Goal: Task Accomplishment & Management: Manage account settings

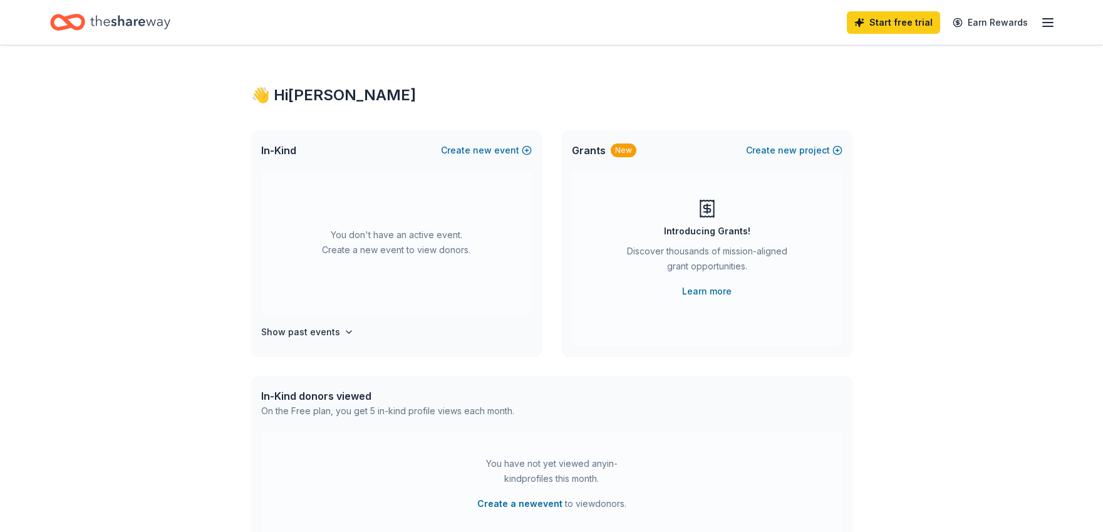
click at [1048, 23] on line "button" at bounding box center [1048, 23] width 10 height 0
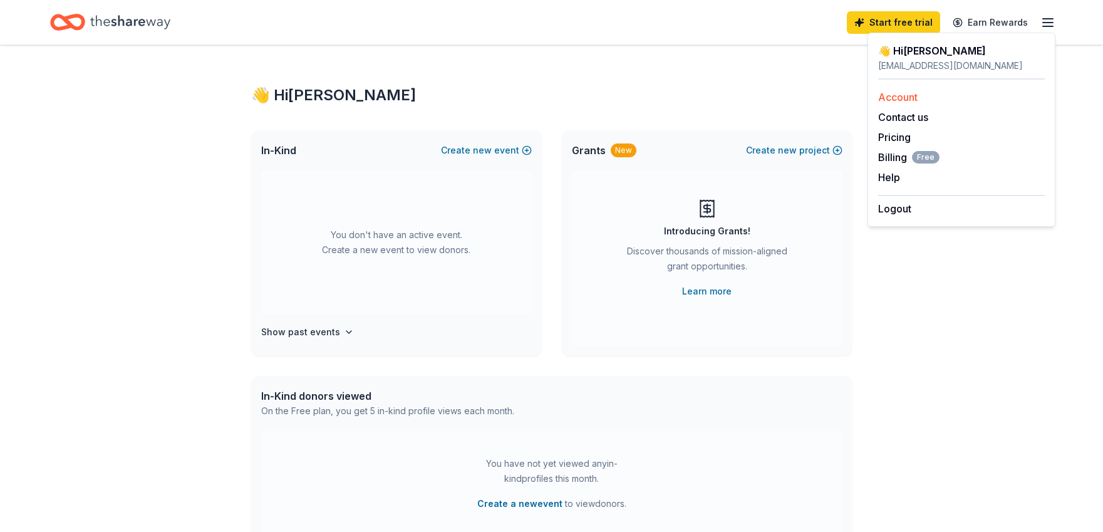
click at [901, 94] on link "Account" at bounding box center [898, 97] width 39 height 13
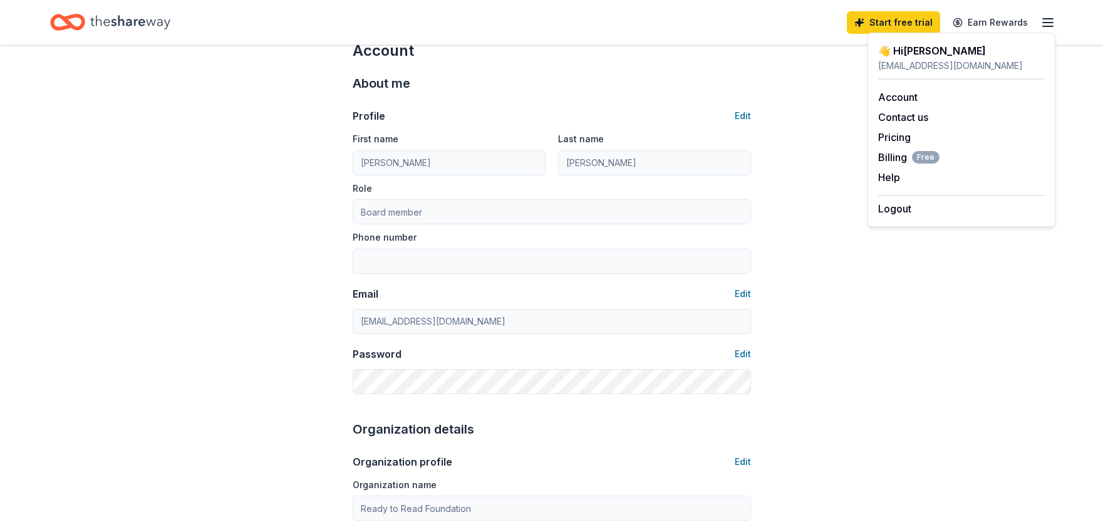
scroll to position [63, 0]
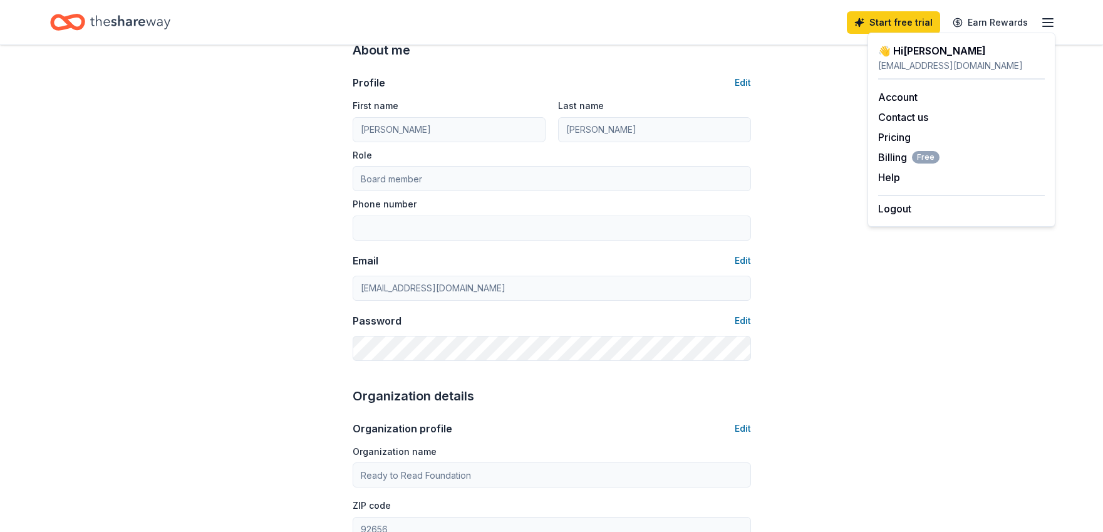
click at [109, 20] on icon "Home" at bounding box center [130, 22] width 80 height 14
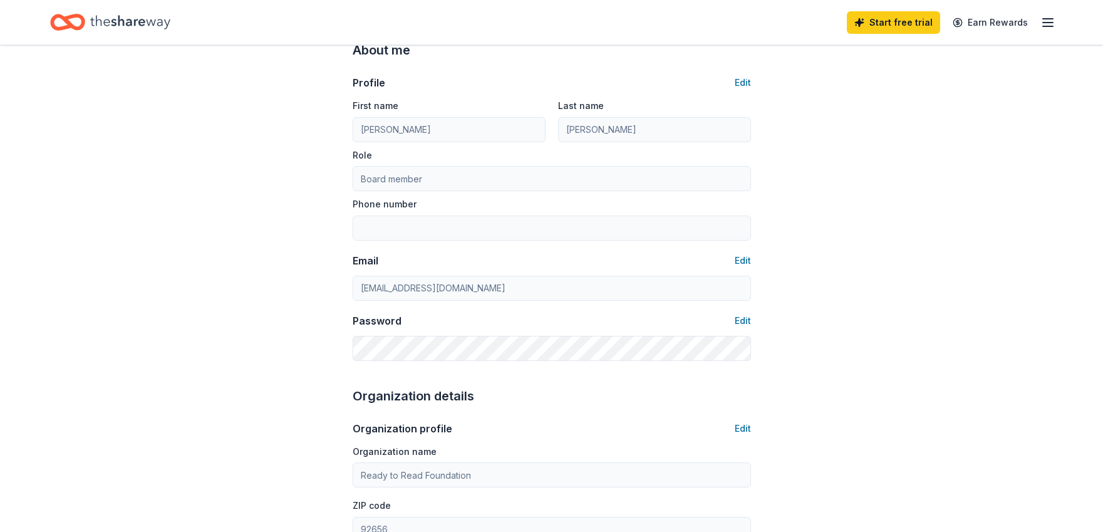
click at [128, 23] on icon "Home" at bounding box center [130, 22] width 80 height 14
click at [66, 24] on icon "Home" at bounding box center [67, 22] width 35 height 29
click at [66, 22] on icon "Home" at bounding box center [73, 22] width 19 height 13
click at [68, 21] on icon "Home" at bounding box center [73, 22] width 19 height 13
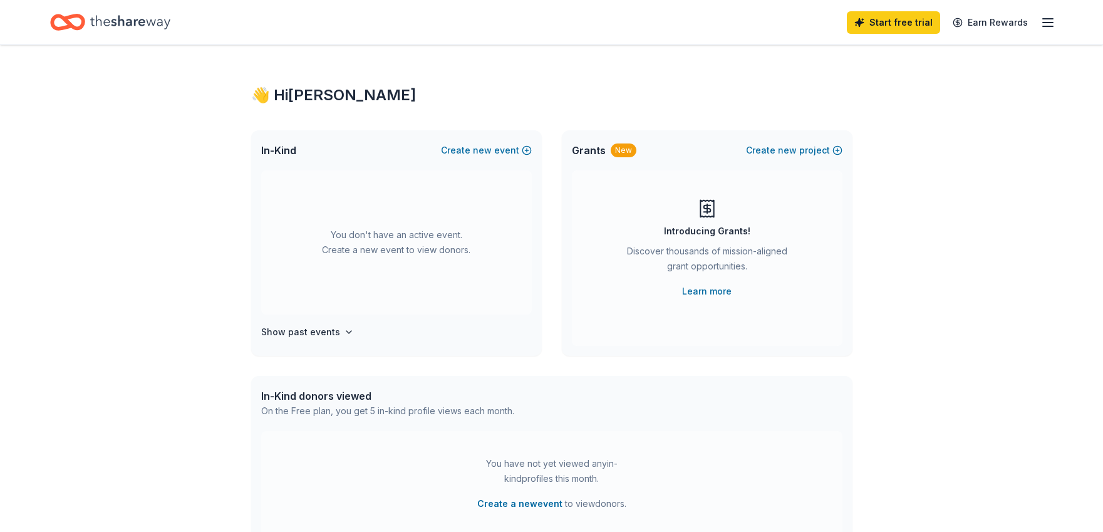
click at [1048, 23] on icon "button" at bounding box center [1048, 22] width 15 height 15
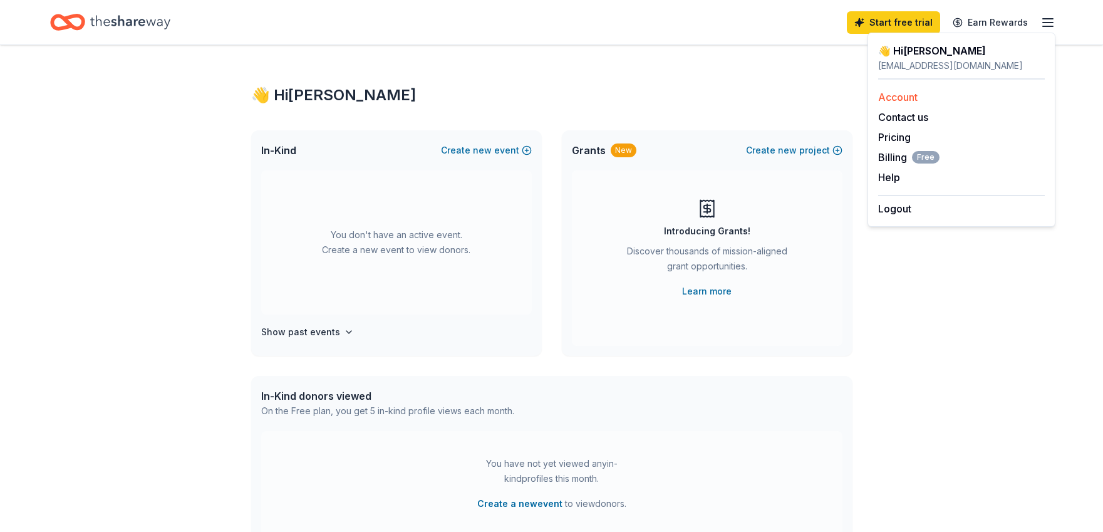
click at [903, 96] on link "Account" at bounding box center [898, 97] width 39 height 13
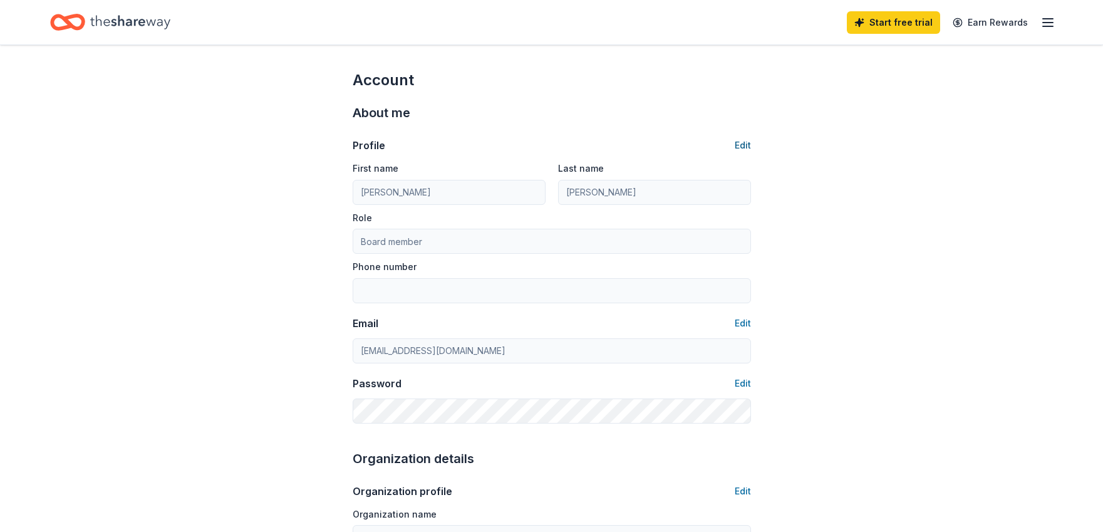
click at [749, 147] on button "Edit" at bounding box center [743, 145] width 16 height 15
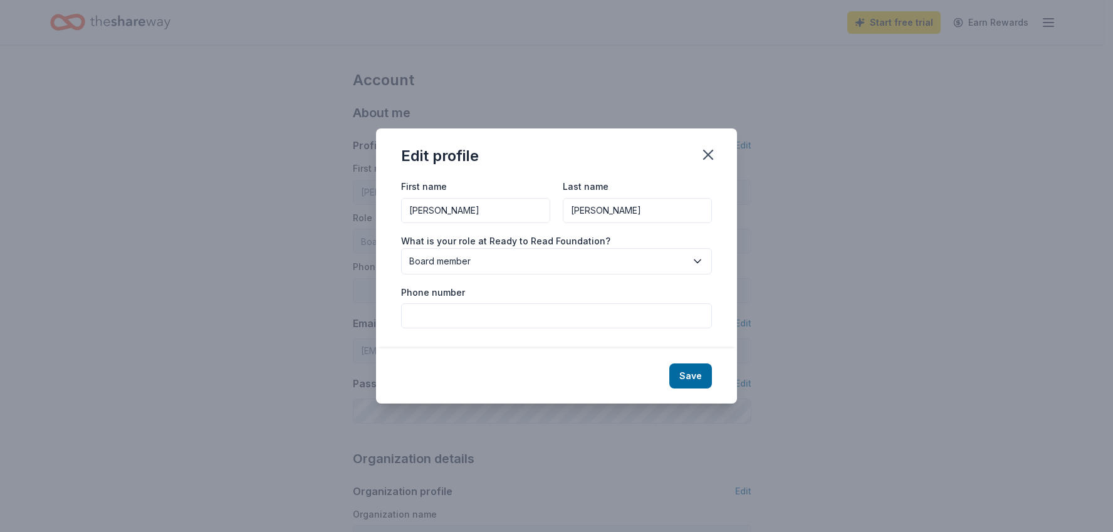
drag, startPoint x: 451, startPoint y: 215, endPoint x: 395, endPoint y: 217, distance: 55.8
click at [395, 217] on div "First name [PERSON_NAME] Last name [PERSON_NAME] What is your role at Ready to …" at bounding box center [556, 264] width 361 height 170
type input "[PERSON_NAME]"
click at [590, 141] on div "Edit profile" at bounding box center [556, 153] width 361 height 50
click at [696, 378] on button "Save" at bounding box center [690, 375] width 43 height 25
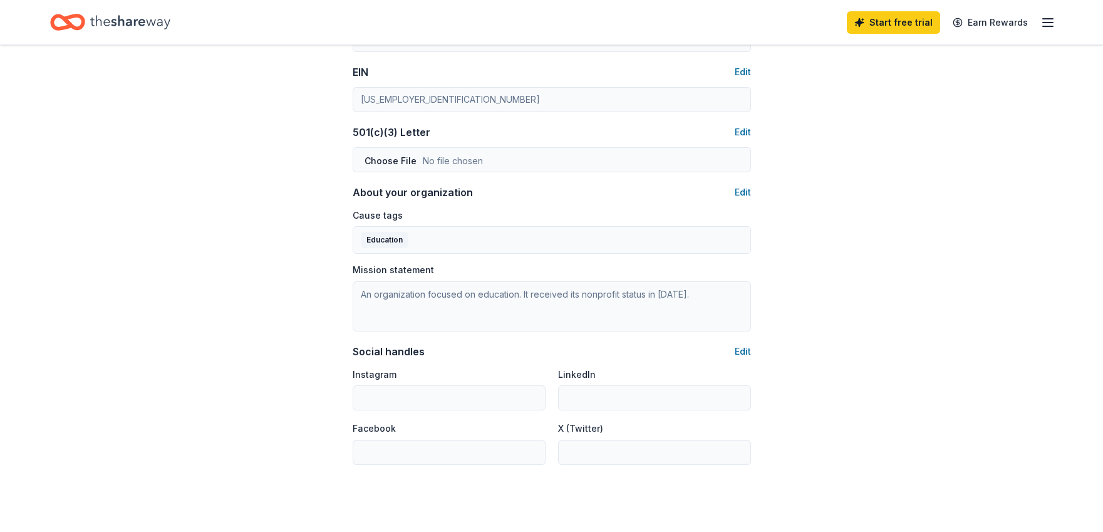
scroll to position [627, 0]
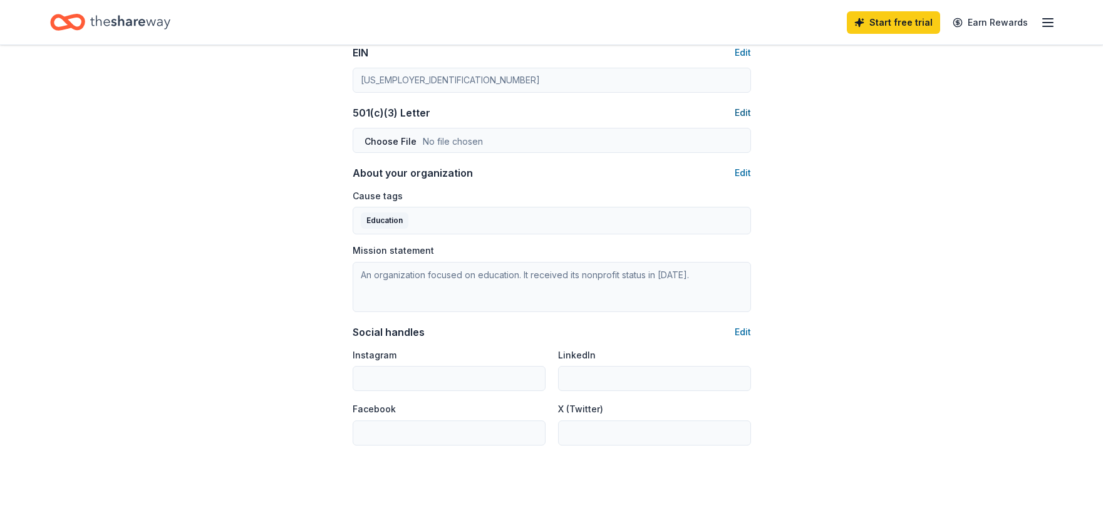
type input "[PERSON_NAME]"
click at [744, 107] on button "Edit" at bounding box center [743, 112] width 16 height 15
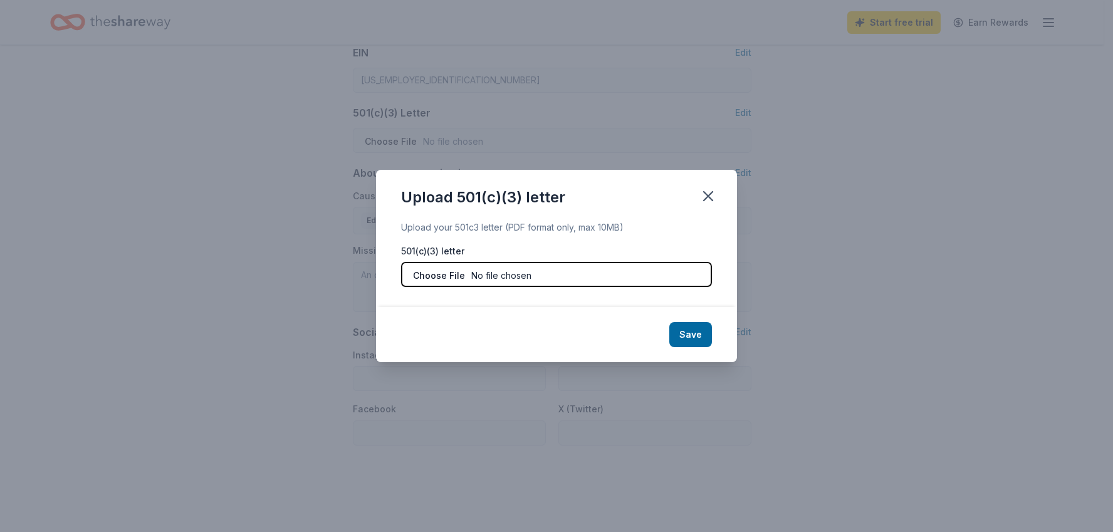
click at [524, 273] on input "file" at bounding box center [556, 274] width 311 height 25
type input "C:\fakepath\Ready to Read Determination Letter 501c3.pdf"
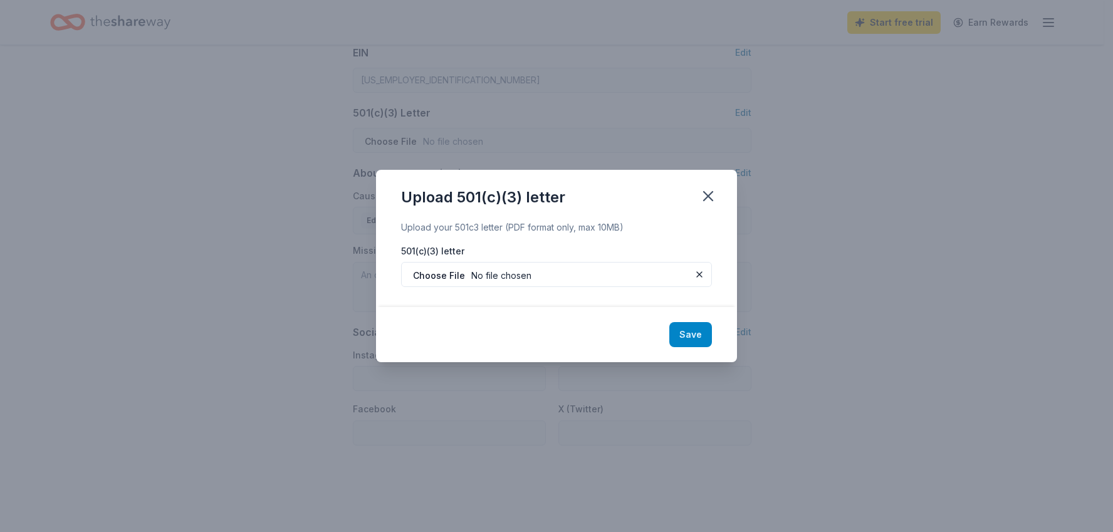
click at [694, 335] on button "Save" at bounding box center [690, 334] width 43 height 25
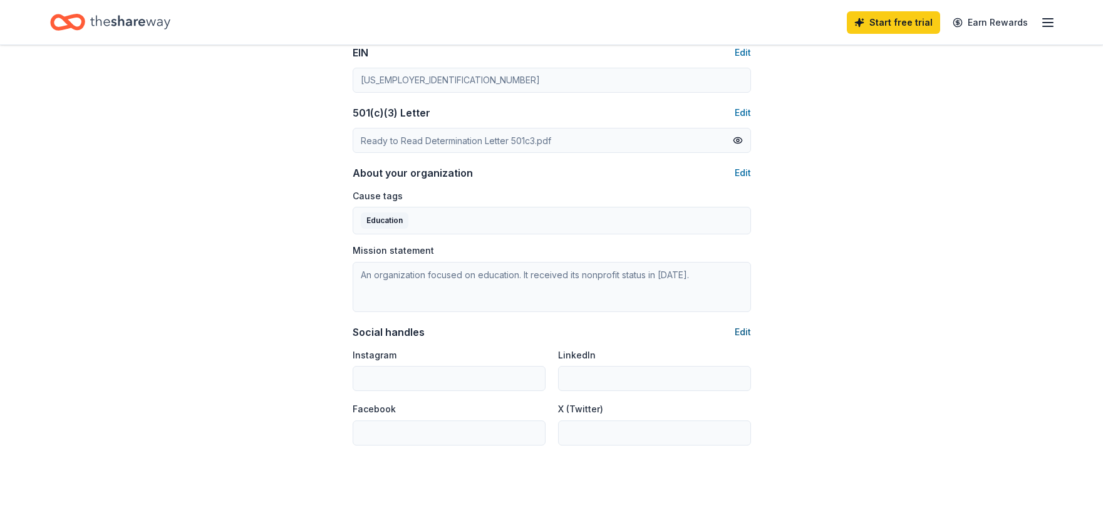
click at [744, 330] on button "Edit" at bounding box center [743, 332] width 16 height 15
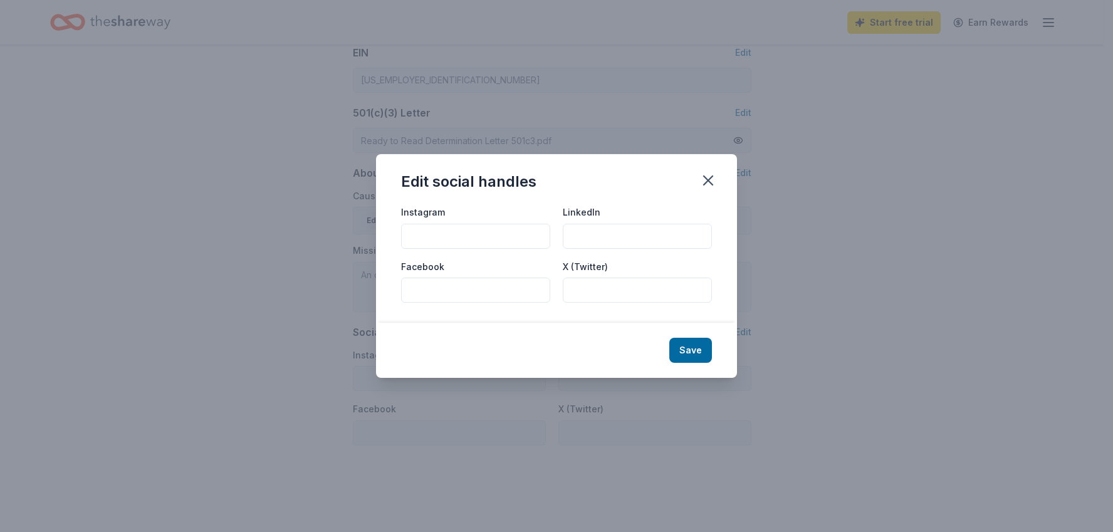
click at [433, 236] on input "Instagram" at bounding box center [475, 236] width 149 height 25
type input "@ready_2read"
click at [694, 352] on button "Save" at bounding box center [690, 350] width 43 height 25
type input "@ready_2read"
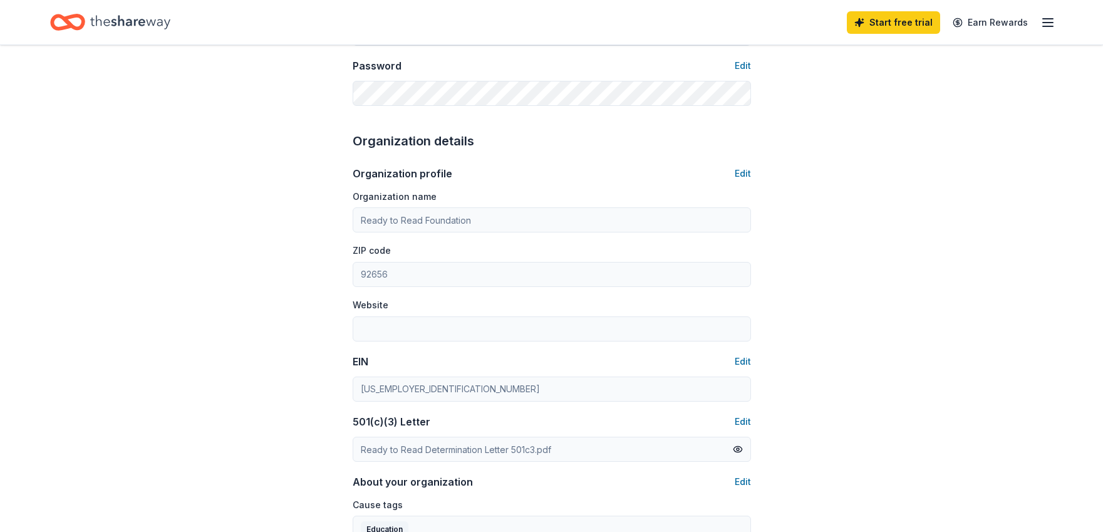
scroll to position [313, 0]
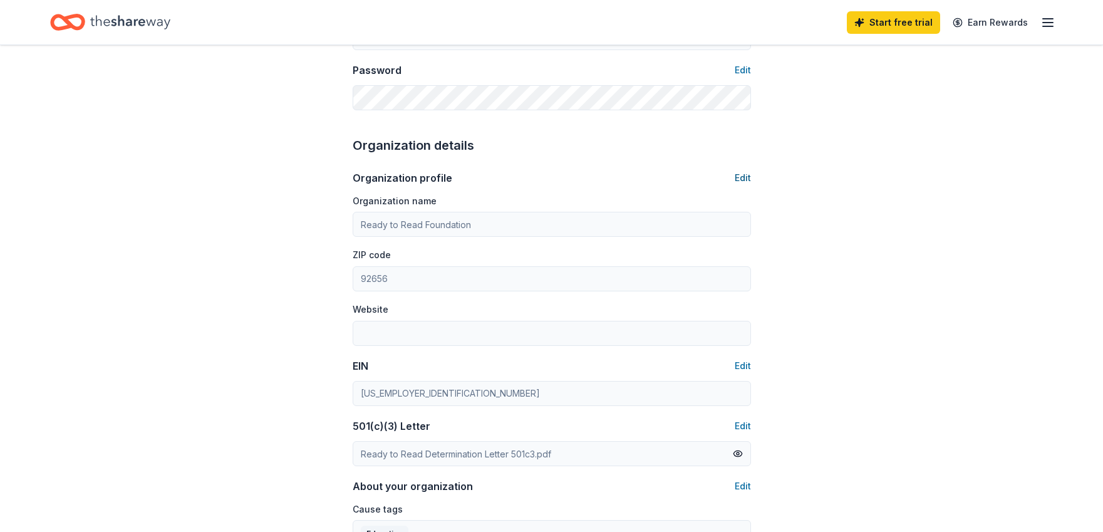
click at [744, 176] on button "Edit" at bounding box center [743, 177] width 16 height 15
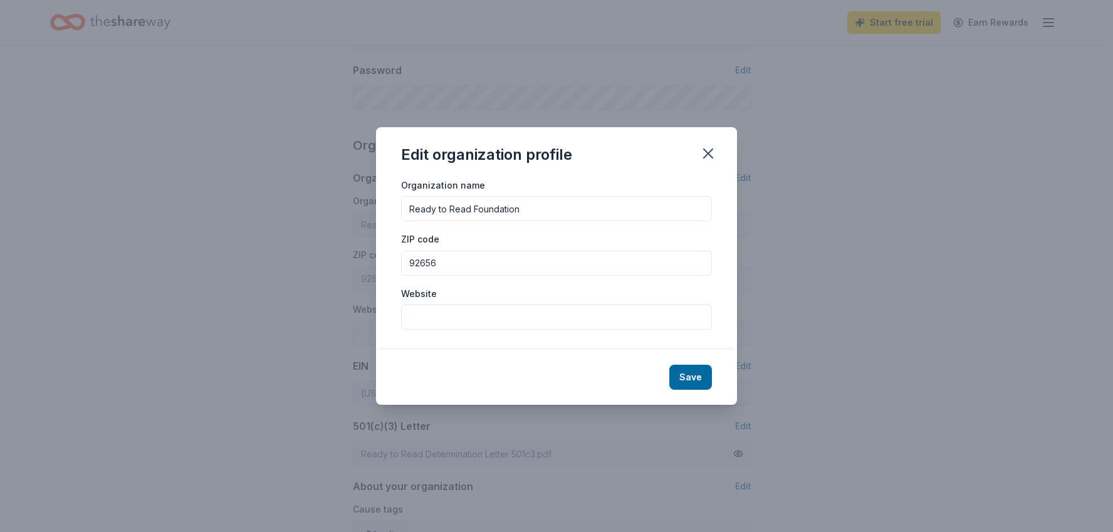
click at [439, 317] on input "Website" at bounding box center [556, 317] width 311 height 25
type input "[DOMAIN_NAME]"
click at [498, 382] on div "Save" at bounding box center [556, 377] width 361 height 55
click at [463, 274] on input "92656" at bounding box center [556, 263] width 311 height 25
type input "92675"
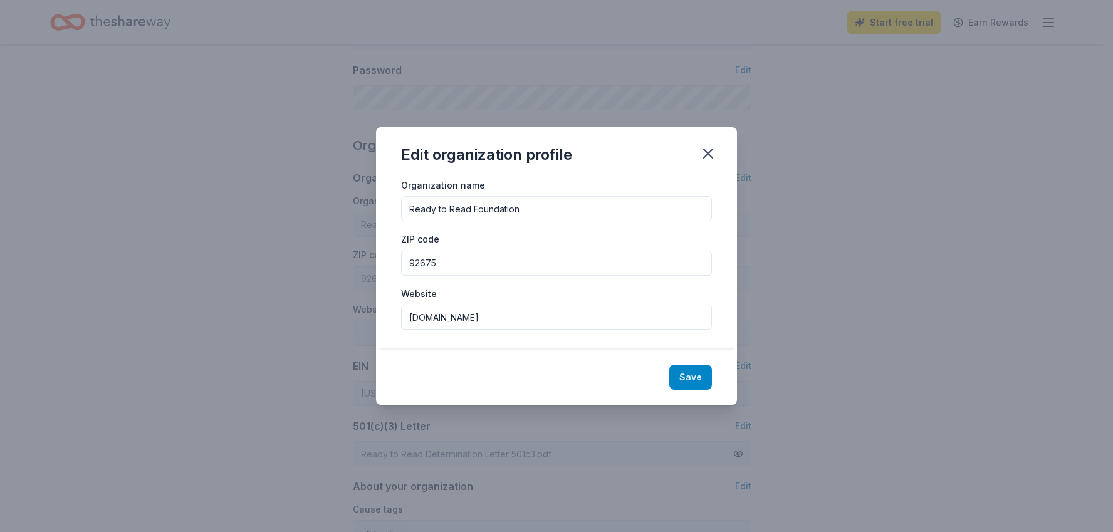
click at [692, 376] on button "Save" at bounding box center [690, 377] width 43 height 25
type input "92675"
type input "[DOMAIN_NAME]"
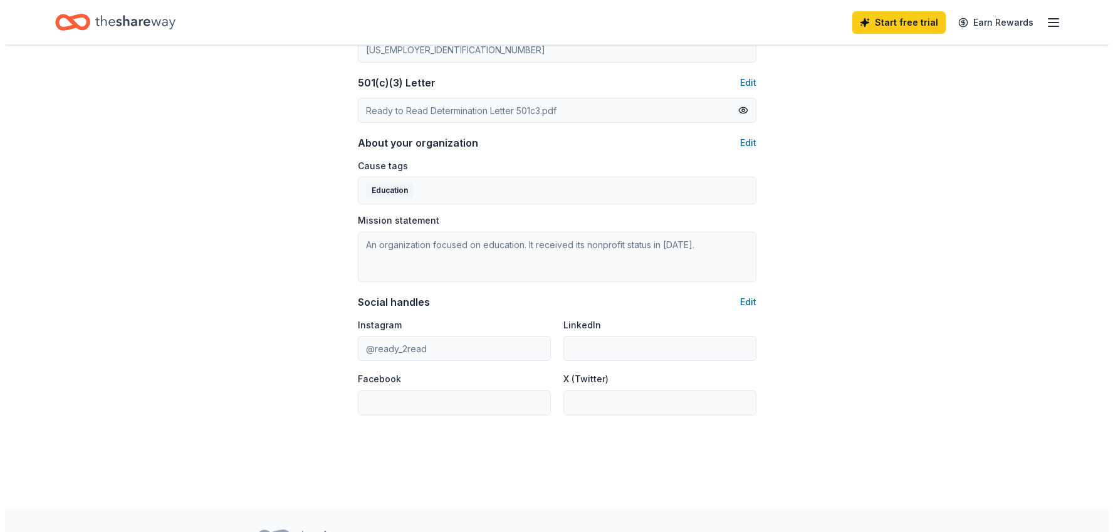
scroll to position [689, 0]
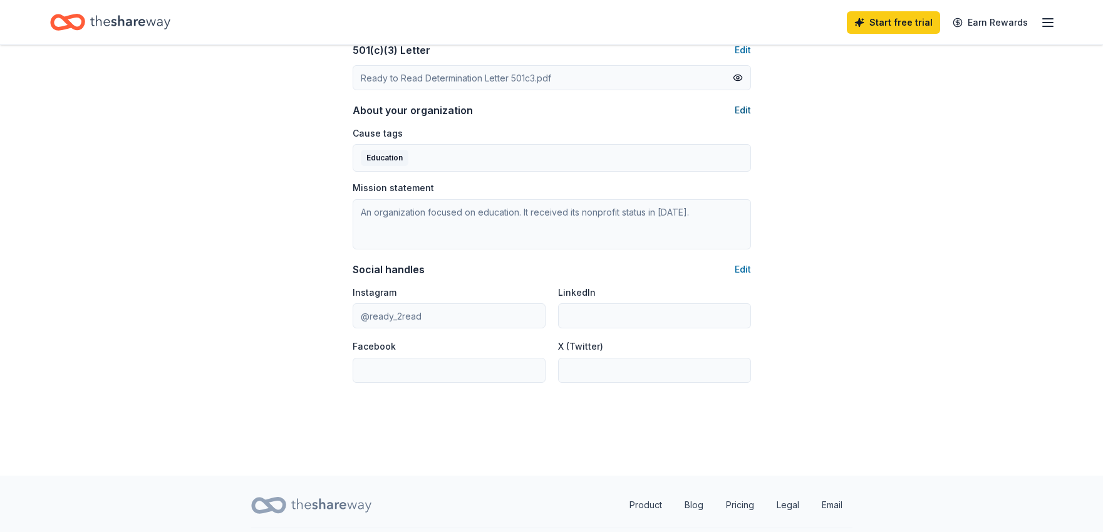
click at [745, 108] on button "Edit" at bounding box center [743, 110] width 16 height 15
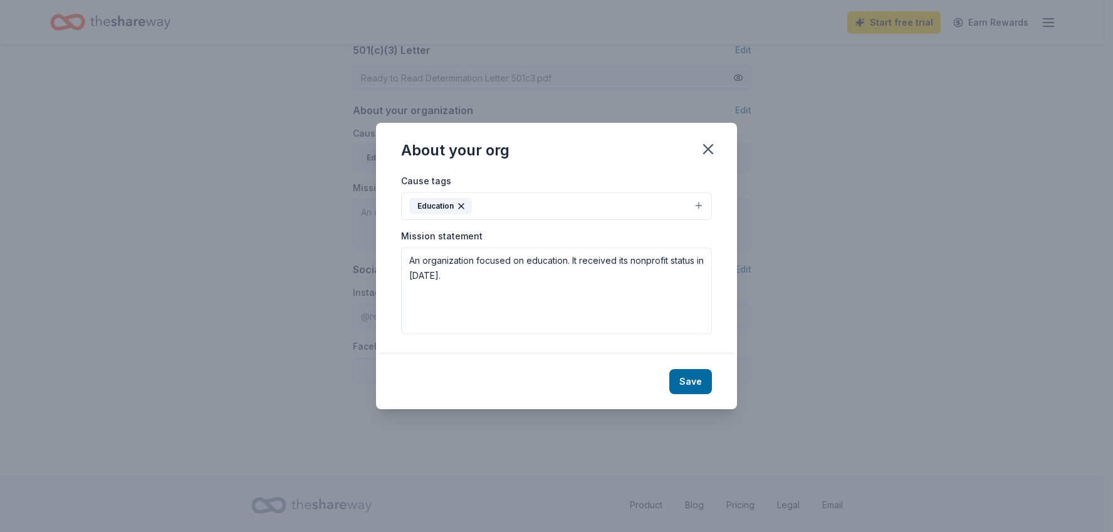
click at [701, 205] on button "Education" at bounding box center [556, 206] width 311 height 28
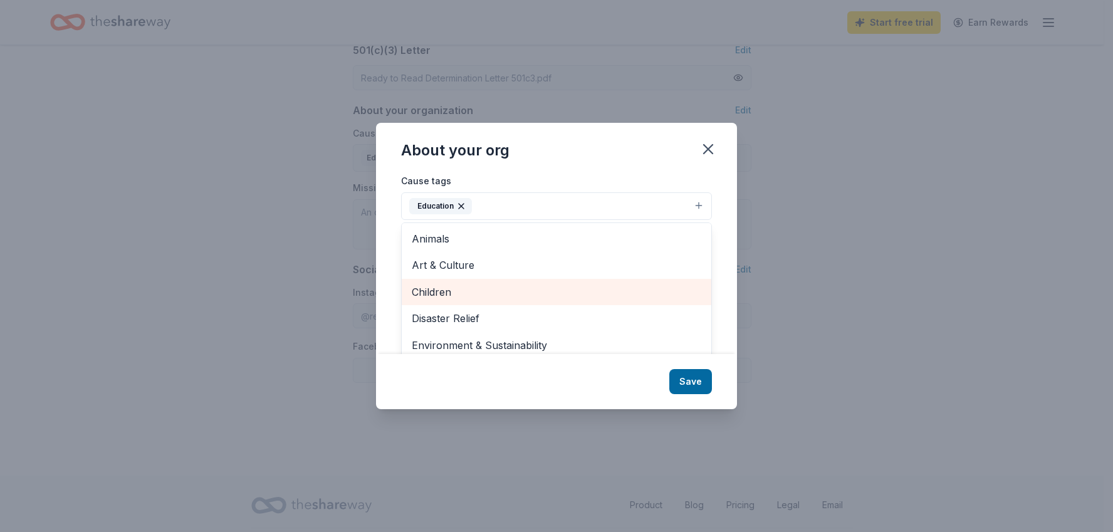
click at [508, 298] on span "Children" at bounding box center [556, 292] width 289 height 16
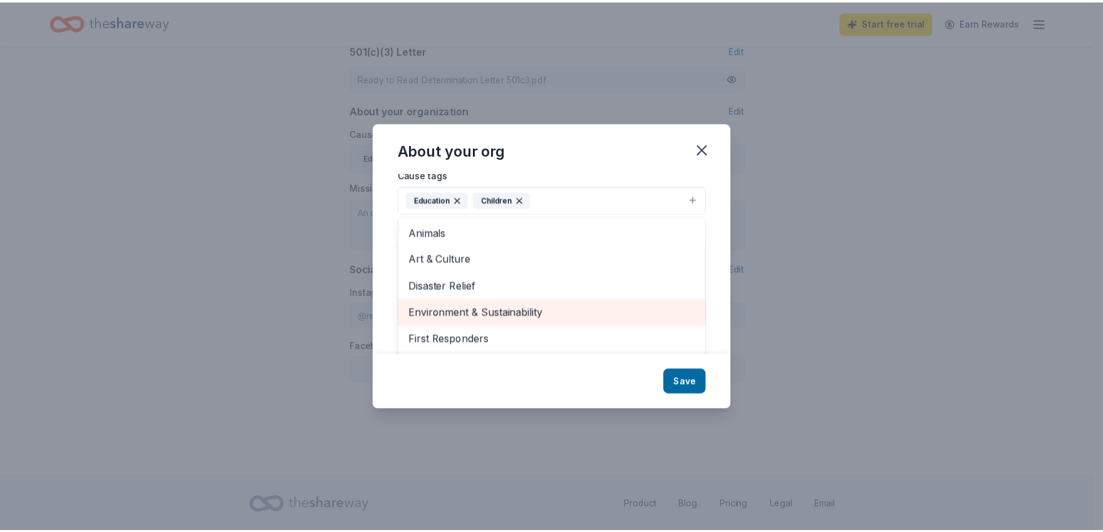
scroll to position [0, 0]
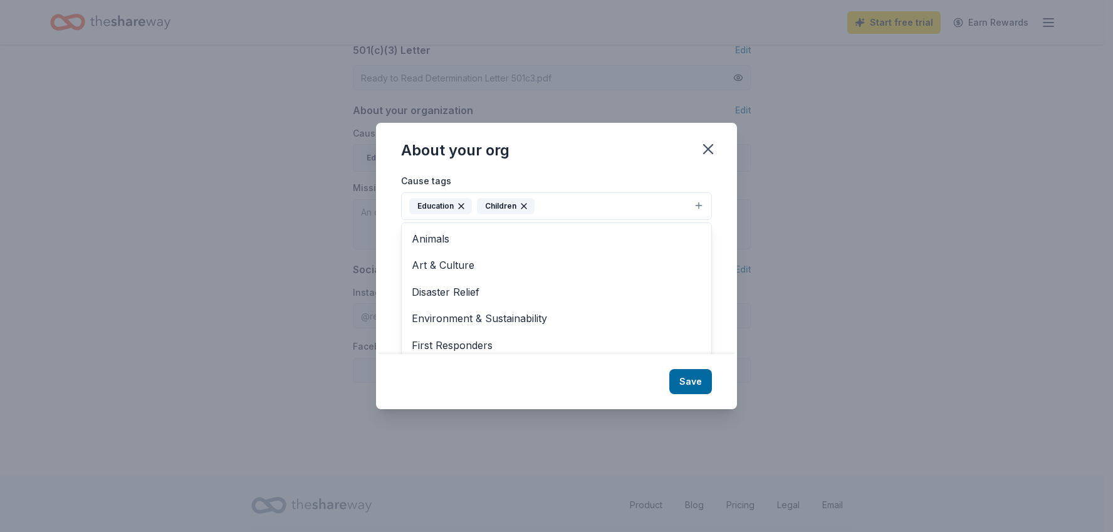
click at [691, 383] on div "About your org Cause tags Education Children Animals Art & Culture Disaster Rel…" at bounding box center [556, 266] width 361 height 286
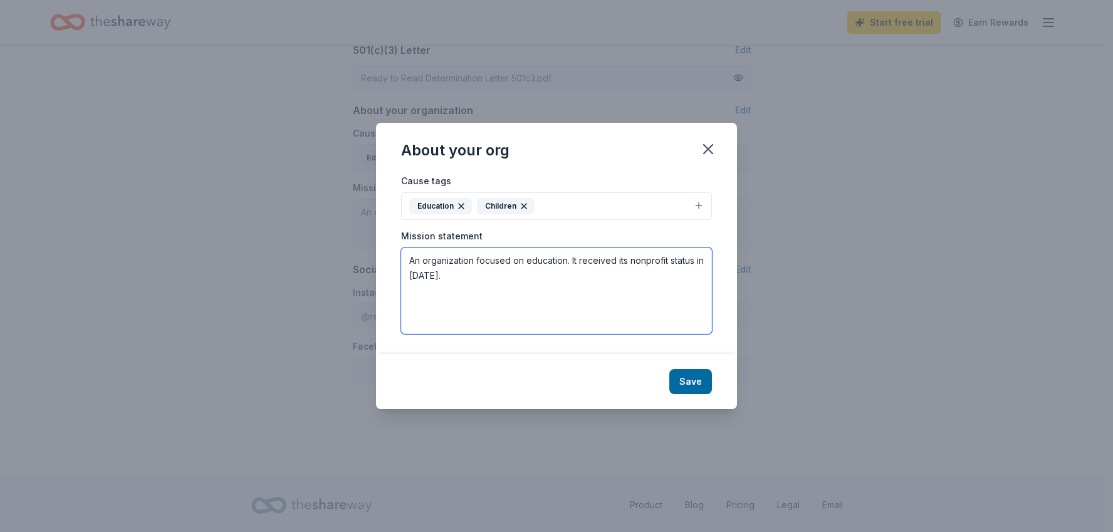
drag, startPoint x: 472, startPoint y: 281, endPoint x: 368, endPoint y: 254, distance: 106.8
click at [368, 254] on div "About your org Cause tags Education Children Mission statement An organization …" at bounding box center [556, 266] width 1113 height 532
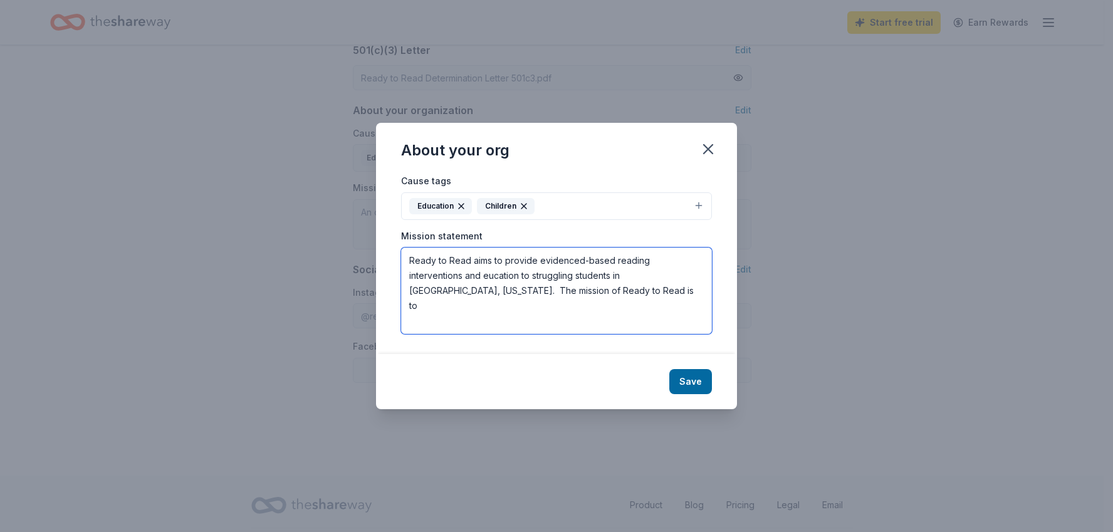
click at [446, 274] on textarea "Ready to Read aims to provide evidenced-based reading interventions and eucatio…" at bounding box center [556, 291] width 311 height 86
drag, startPoint x: 585, startPoint y: 289, endPoint x: 407, endPoint y: 293, distance: 178.6
click at [407, 293] on textarea "Ready to Read aims to provide evidenced-based reading interventions and educati…" at bounding box center [556, 291] width 311 height 86
click at [519, 296] on textarea "Ready to Read aims to provide evidenced-based reading interventions and educati…" at bounding box center [556, 291] width 311 height 86
click at [594, 290] on textarea "Ready to Read aims to provide evidenced-based reading interventions and educati…" at bounding box center [556, 291] width 311 height 86
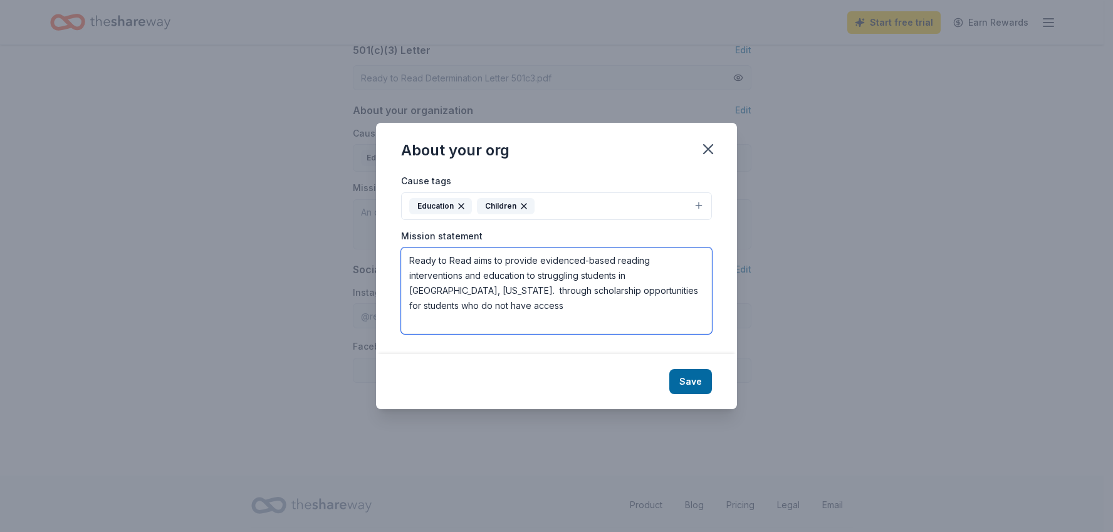
click at [460, 307] on textarea "Ready to Read aims to provide evidenced-based reading interventions and educati…" at bounding box center [556, 291] width 311 height 86
click at [645, 293] on textarea "Ready to Read aims to provide evidenced-based reading interventions and educati…" at bounding box center [556, 291] width 311 height 86
type textarea "Ready to Read aims to provide evidenced-based reading interventions and educati…"
click at [694, 382] on button "Save" at bounding box center [690, 381] width 43 height 25
type textarea "Ready to Read aims to provide evidenced-based reading interventions and educati…"
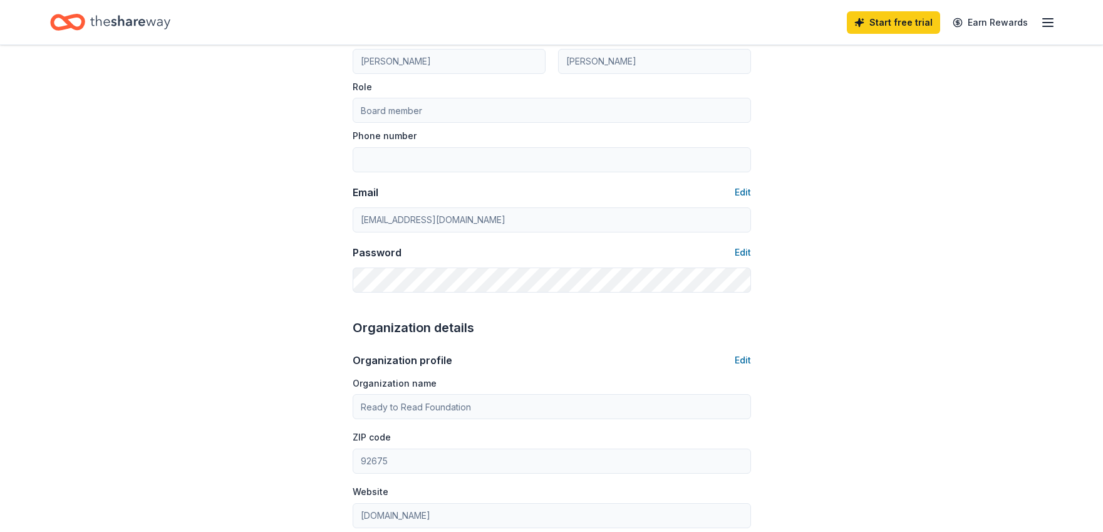
scroll to position [34, 0]
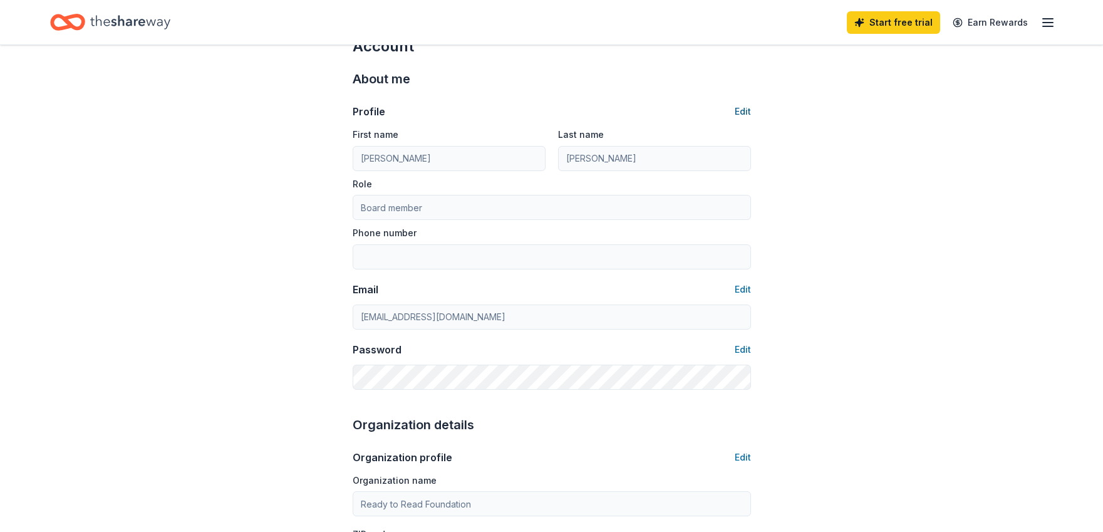
click at [743, 109] on button "Edit" at bounding box center [743, 111] width 16 height 15
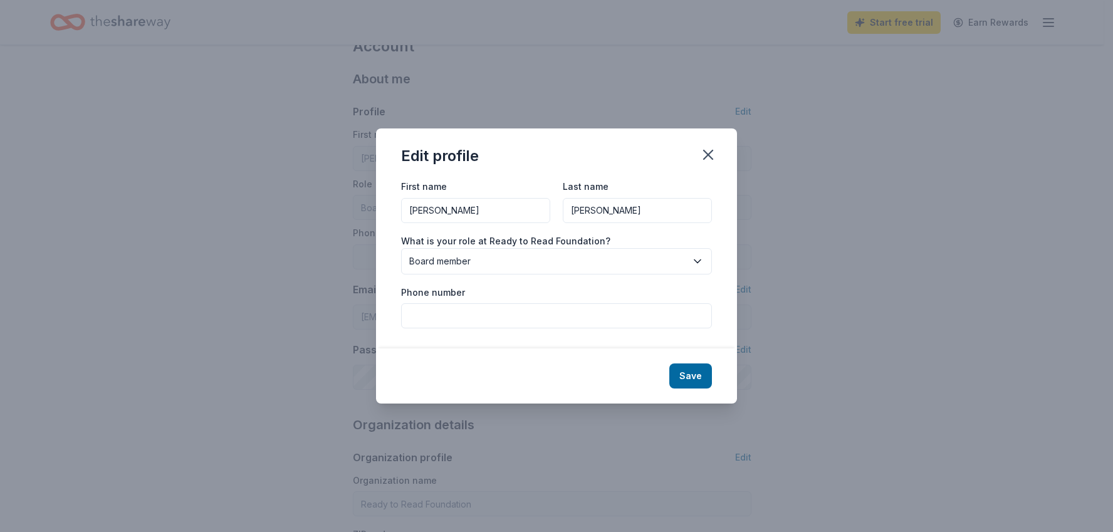
click at [466, 318] on input "Phone number" at bounding box center [556, 315] width 311 height 25
type input "[PHONE_NUMBER]"
click at [687, 370] on button "Save" at bounding box center [690, 375] width 43 height 25
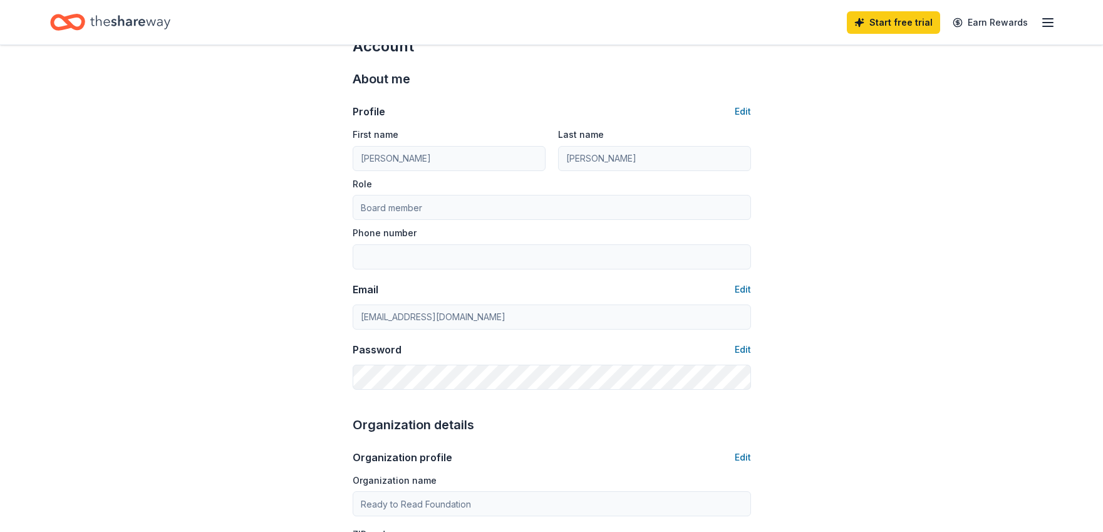
type input "[PHONE_NUMBER]"
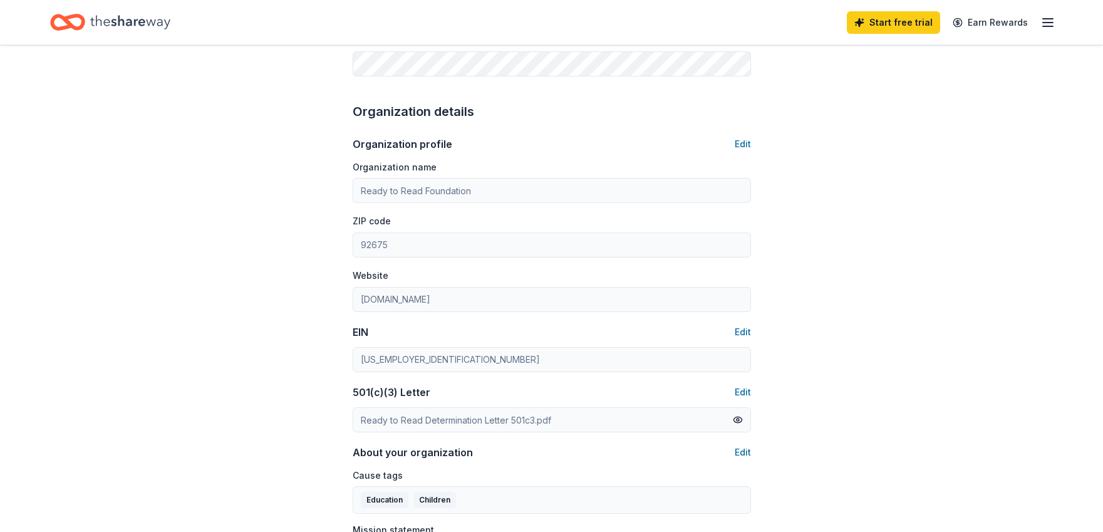
scroll to position [0, 0]
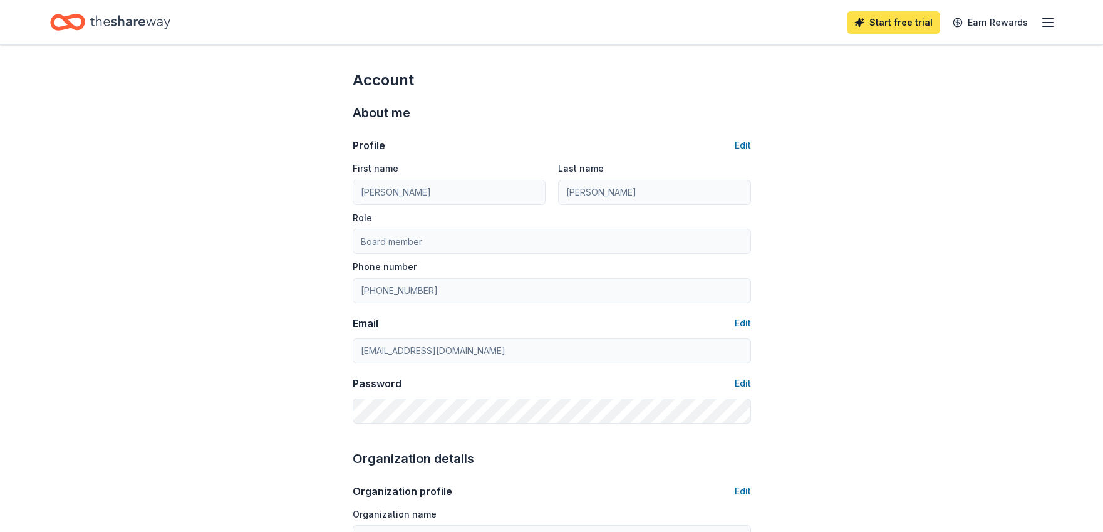
click at [909, 24] on link "Start free trial" at bounding box center [893, 22] width 93 height 23
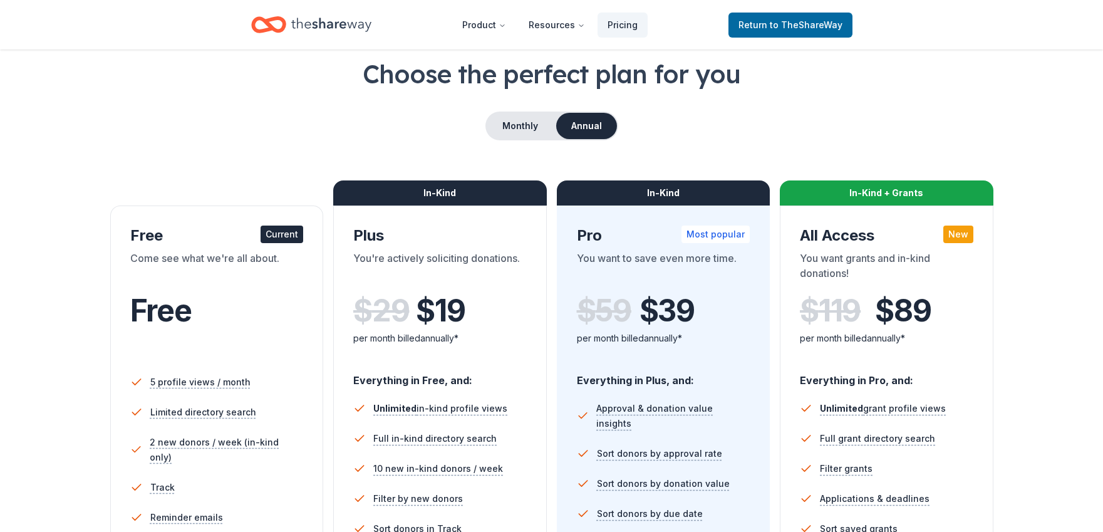
scroll to position [63, 0]
click at [286, 234] on div "Current" at bounding box center [282, 235] width 43 height 18
click at [796, 26] on span "to TheShareWay" at bounding box center [806, 24] width 73 height 11
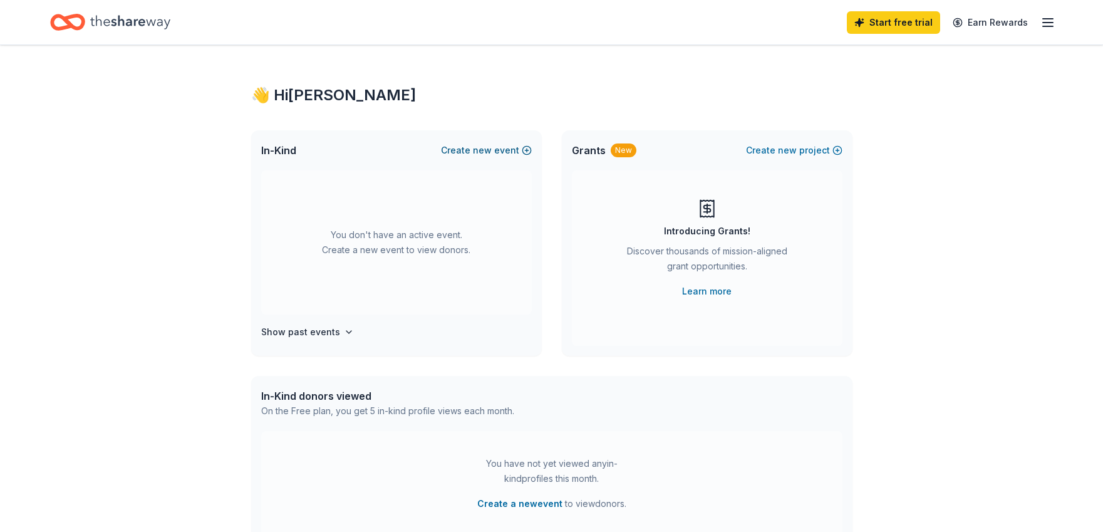
click at [482, 152] on span "new" at bounding box center [482, 150] width 19 height 15
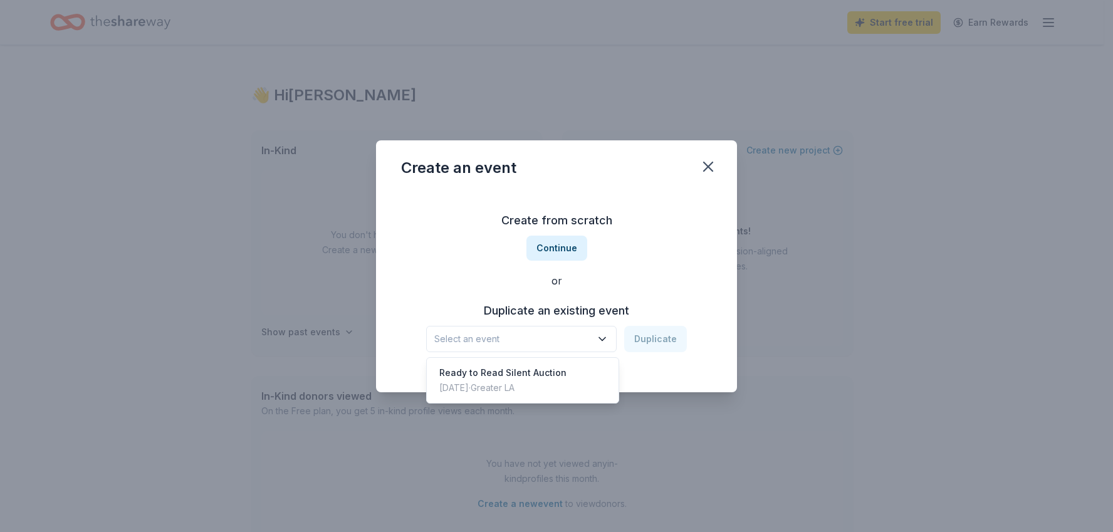
click at [603, 338] on icon "button" at bounding box center [602, 338] width 6 height 3
click at [525, 373] on div "Ready to Read Silent Auction" at bounding box center [502, 372] width 127 height 15
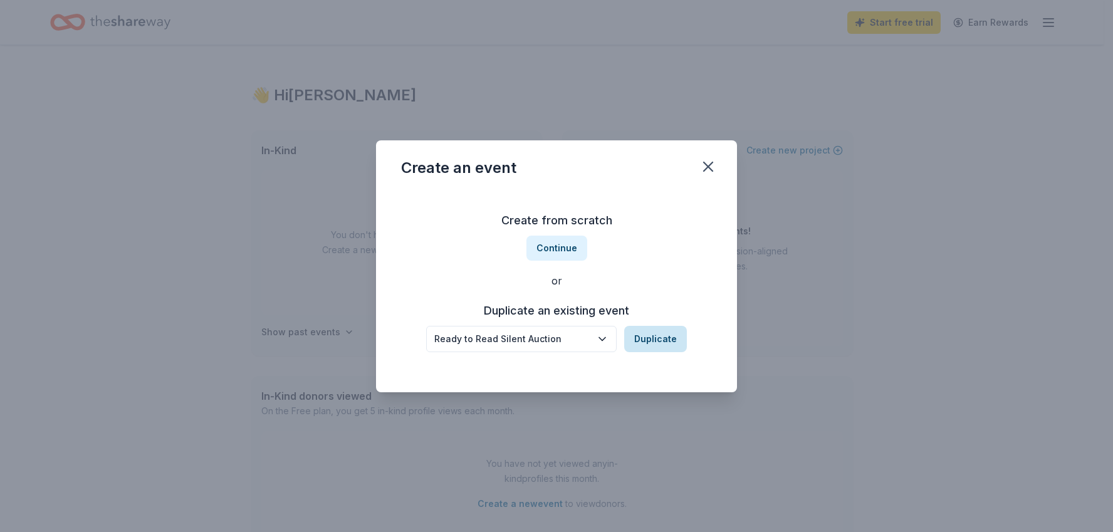
click at [666, 340] on button "Duplicate" at bounding box center [655, 339] width 63 height 26
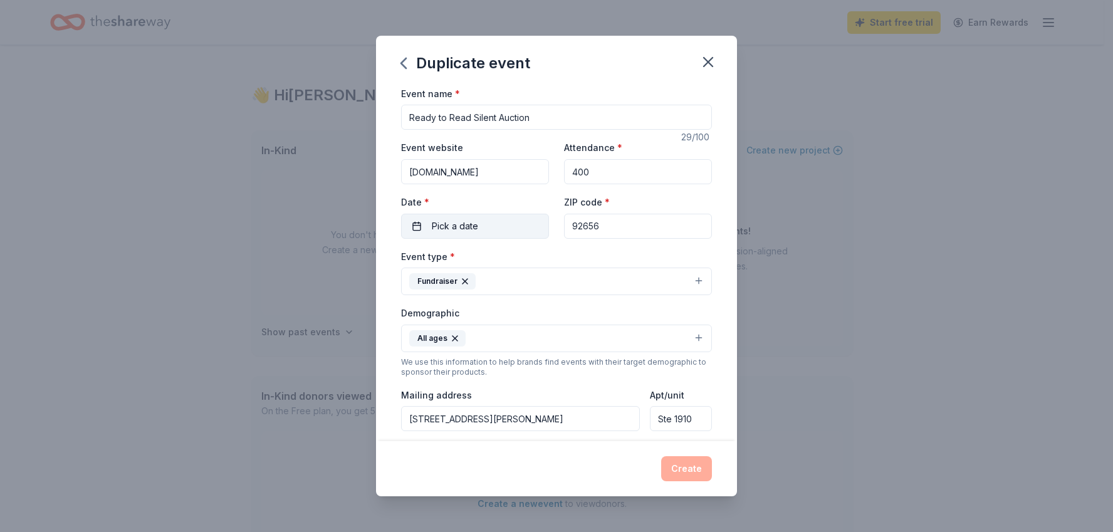
click at [501, 226] on button "Pick a date" at bounding box center [475, 226] width 148 height 25
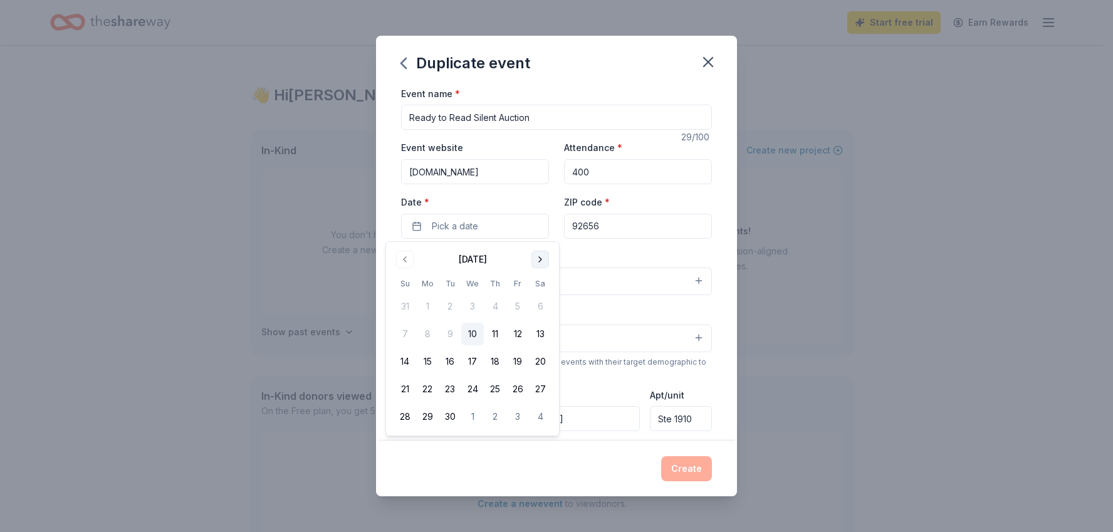
click at [543, 256] on button "Go to next month" at bounding box center [540, 260] width 18 height 18
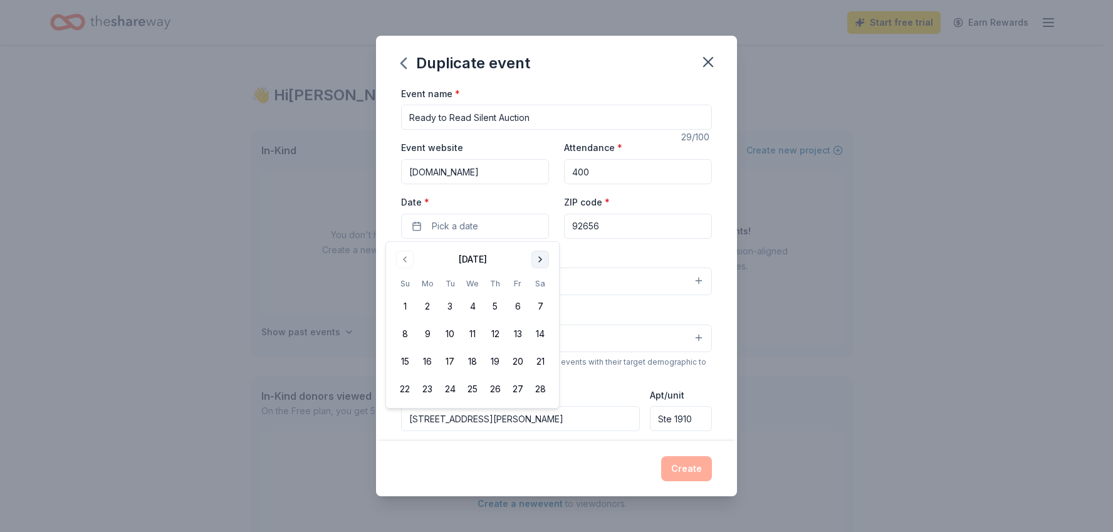
click at [543, 256] on button "Go to next month" at bounding box center [540, 260] width 18 height 18
click at [471, 363] on button "13" at bounding box center [472, 361] width 23 height 23
click at [675, 253] on div "Event type * Fundraiser" at bounding box center [556, 272] width 311 height 47
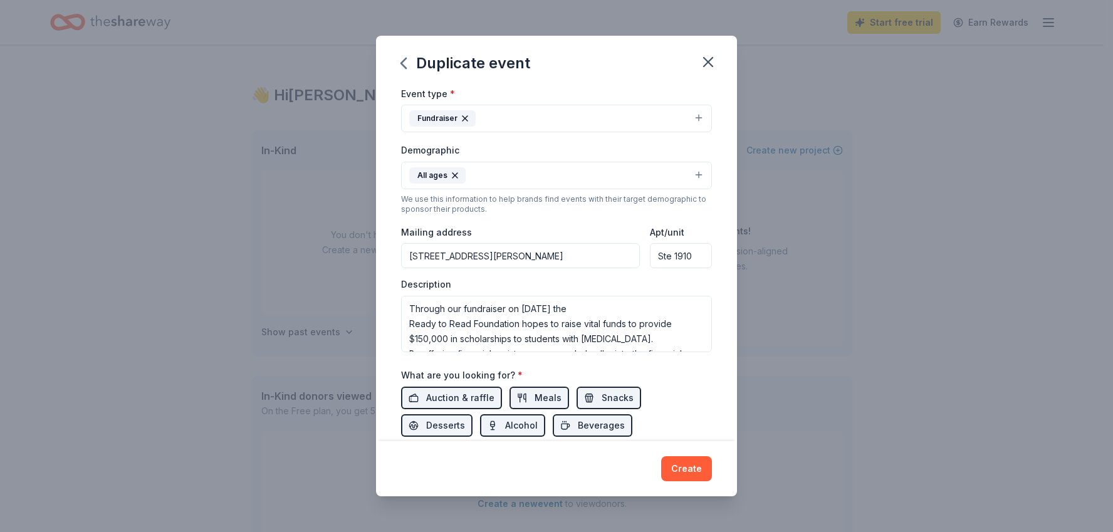
scroll to position [188, 0]
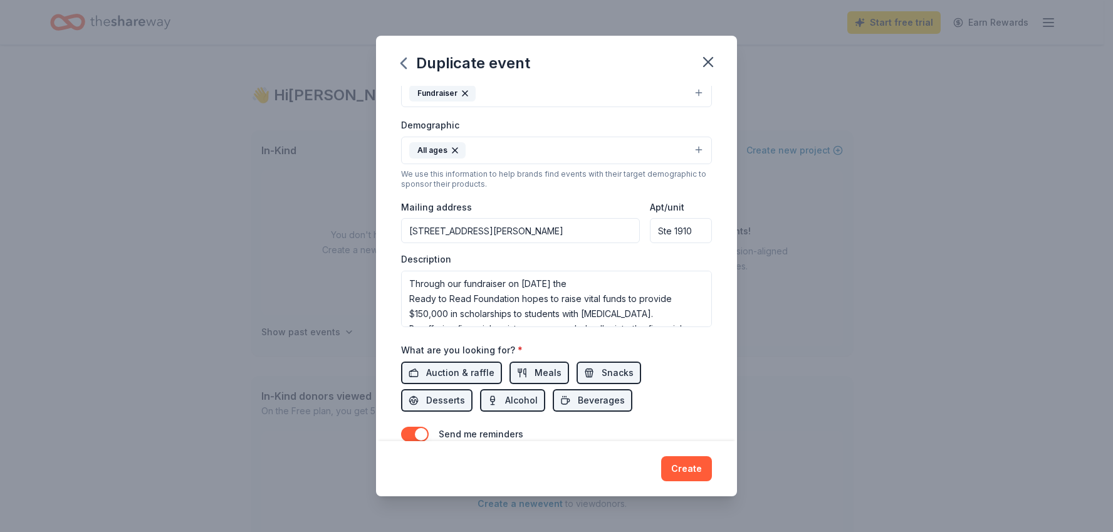
click at [549, 231] on input "[STREET_ADDRESS][PERSON_NAME]" at bounding box center [520, 230] width 239 height 25
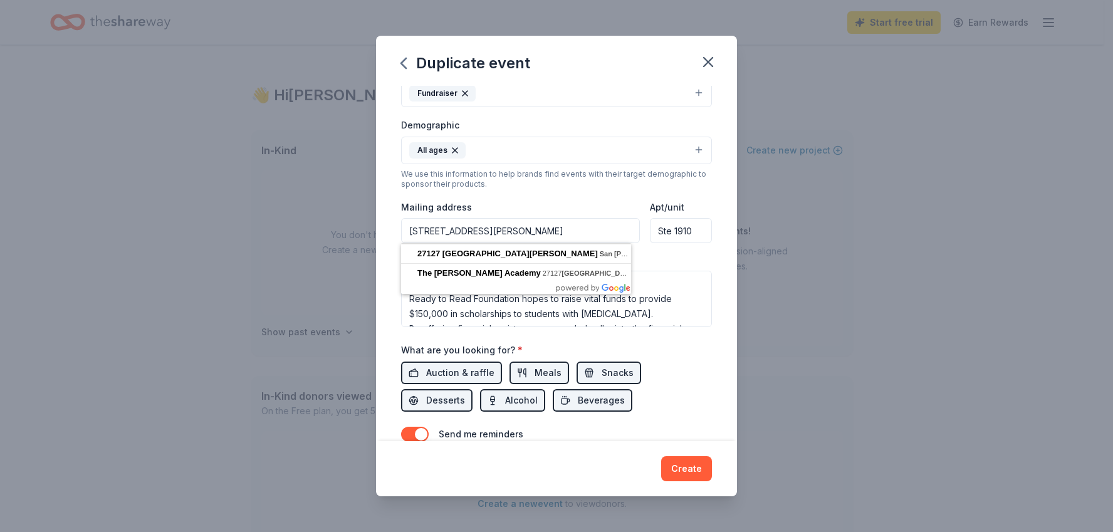
click at [484, 232] on input "[STREET_ADDRESS][PERSON_NAME]" at bounding box center [520, 230] width 239 height 25
click at [486, 232] on input "[STREET_ADDRESS][PERSON_NAME]" at bounding box center [520, 230] width 239 height 25
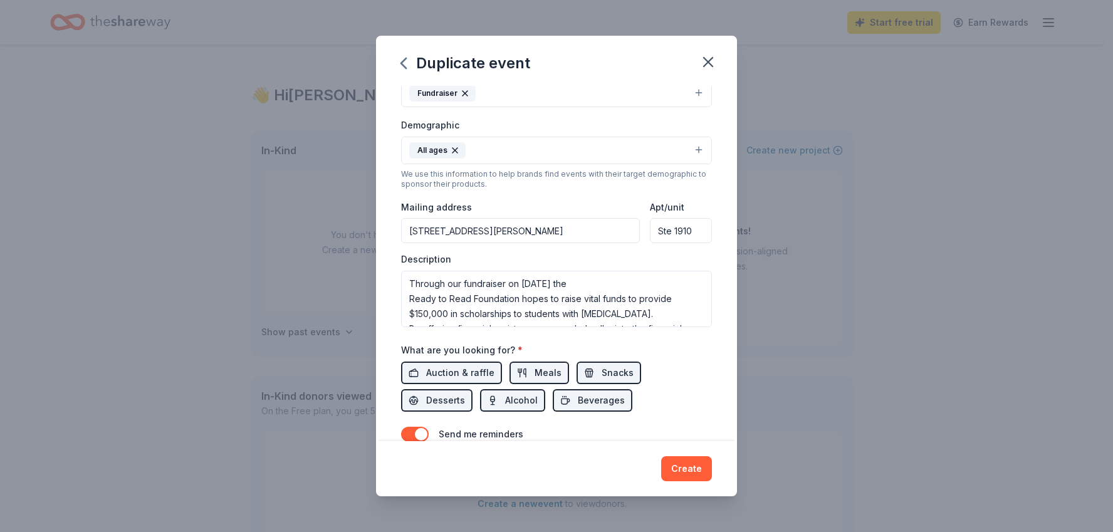
click at [669, 250] on div "Event type * Fundraiser Demographic All ages We use this information to help br…" at bounding box center [556, 194] width 311 height 266
click at [549, 283] on textarea "Through our fundraiser on [DATE] the Ready to Read Foundation hopes to raise vi…" at bounding box center [556, 299] width 311 height 56
click at [583, 283] on textarea "Through our fundraiser on [DATE] the Ready to Read Foundation hopes to raise vi…" at bounding box center [556, 299] width 311 height 56
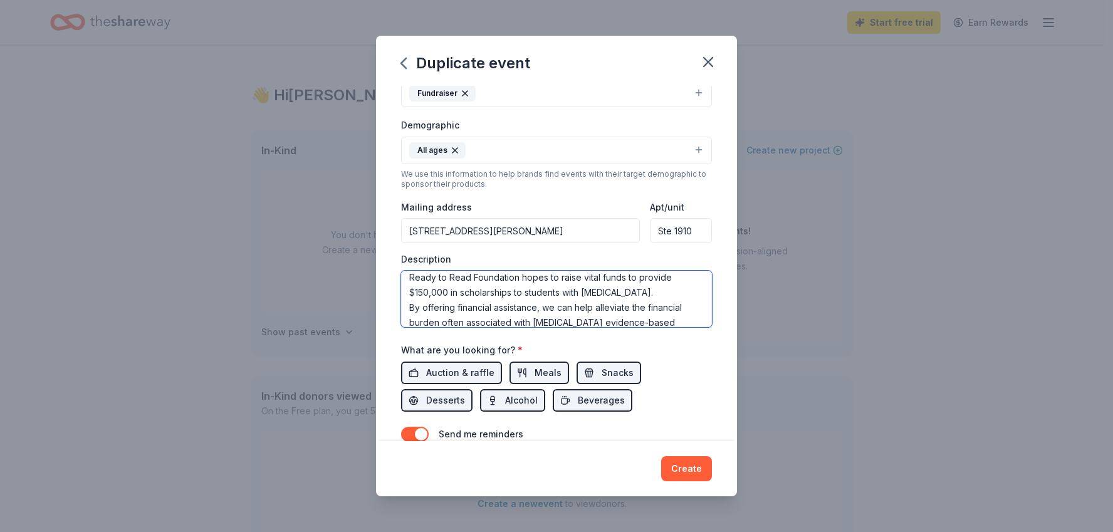
scroll to position [0, 0]
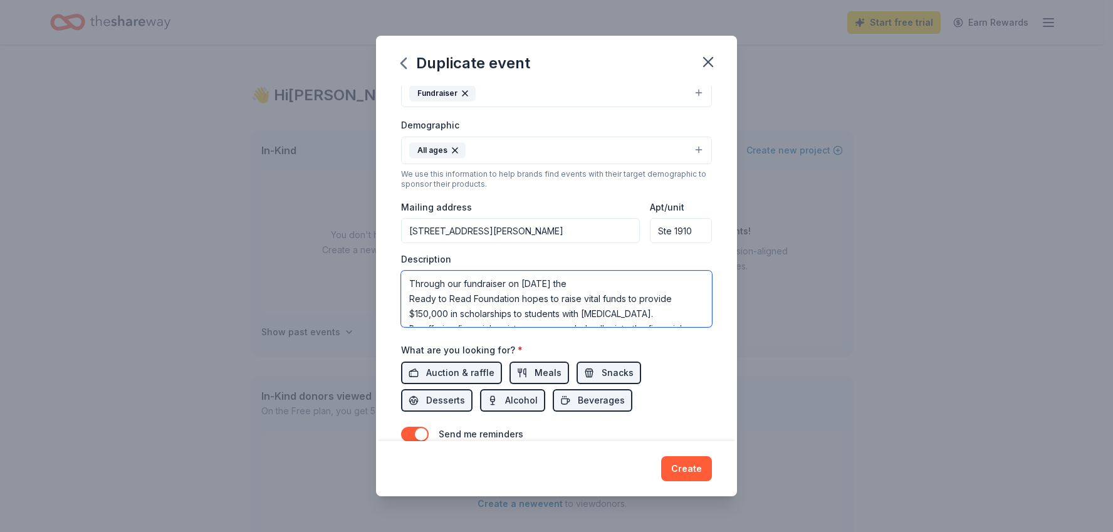
click at [661, 315] on textarea "Through our fundraiser on [DATE] the Ready to Read Foundation hopes to raise vi…" at bounding box center [556, 299] width 311 height 56
click at [628, 288] on textarea "Through our fundraiser on [DATE] the Ready to Read Foundation hopes to raise vi…" at bounding box center [556, 299] width 311 height 56
click at [415, 315] on textarea "Through our fundraiser on [DATE] the Ready to Read Foundation hopes to raise vi…" at bounding box center [556, 299] width 311 height 56
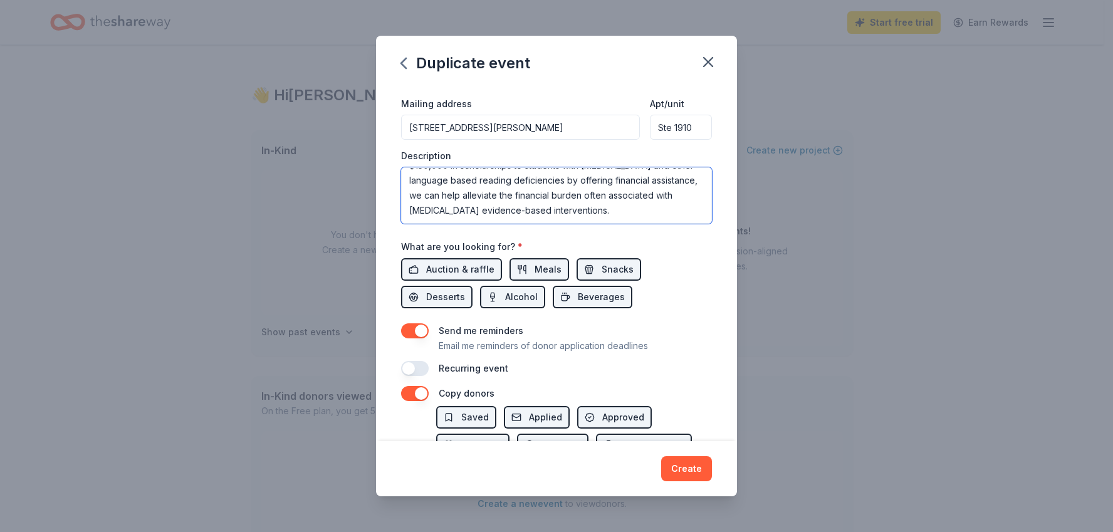
scroll to position [313, 0]
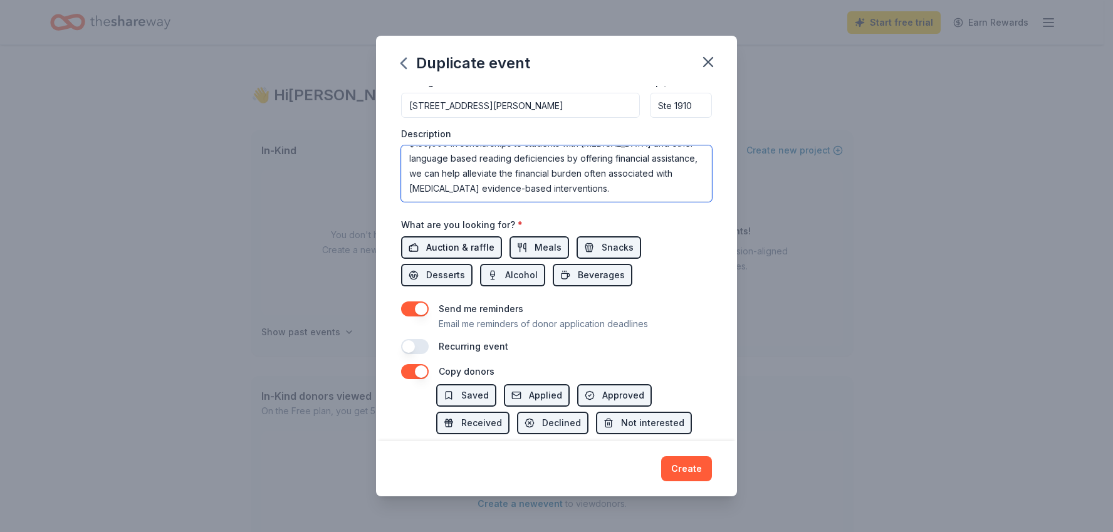
type textarea "Through our fundraiser on [DATE] the Ready to Read Foundation hopes to raise vi…"
click at [454, 249] on span "Auction & raffle" at bounding box center [460, 247] width 68 height 15
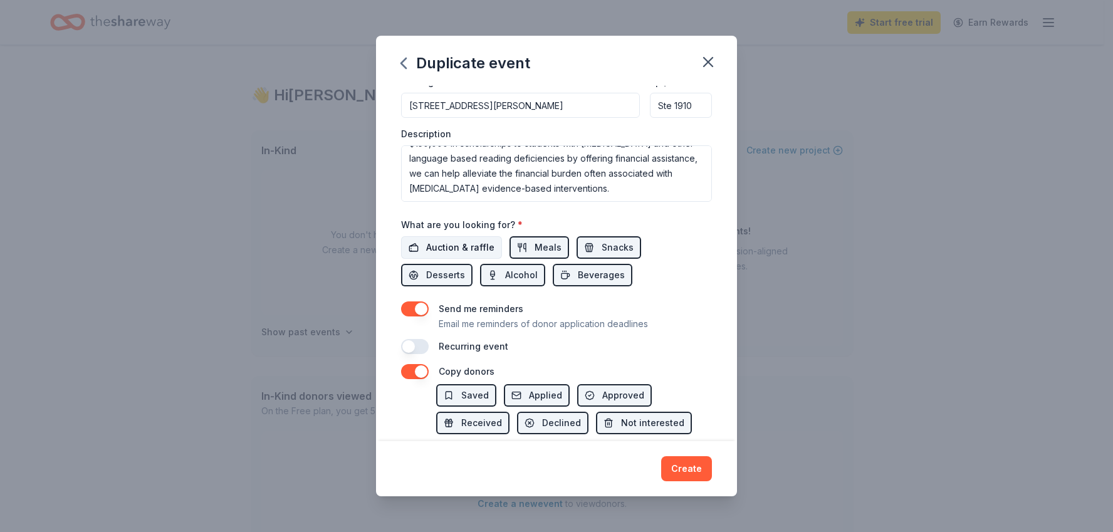
click at [436, 244] on span "Auction & raffle" at bounding box center [460, 247] width 68 height 15
click at [521, 275] on span "Alcohol" at bounding box center [521, 275] width 33 height 15
click at [603, 271] on span "Beverages" at bounding box center [601, 275] width 47 height 15
click at [421, 275] on button "Desserts" at bounding box center [436, 275] width 71 height 23
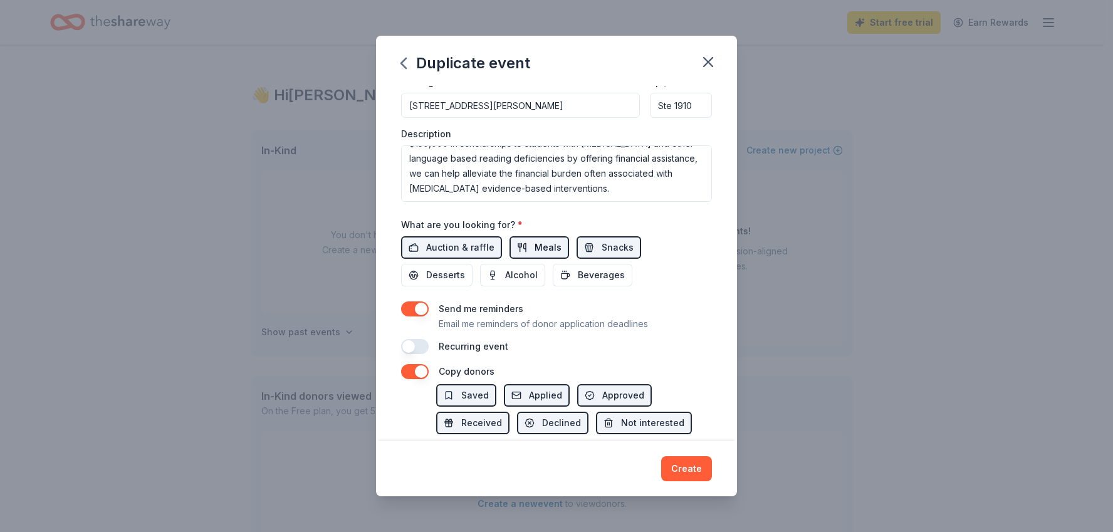
click at [540, 244] on button "Meals" at bounding box center [539, 247] width 60 height 23
click at [602, 246] on span "Snacks" at bounding box center [618, 247] width 32 height 15
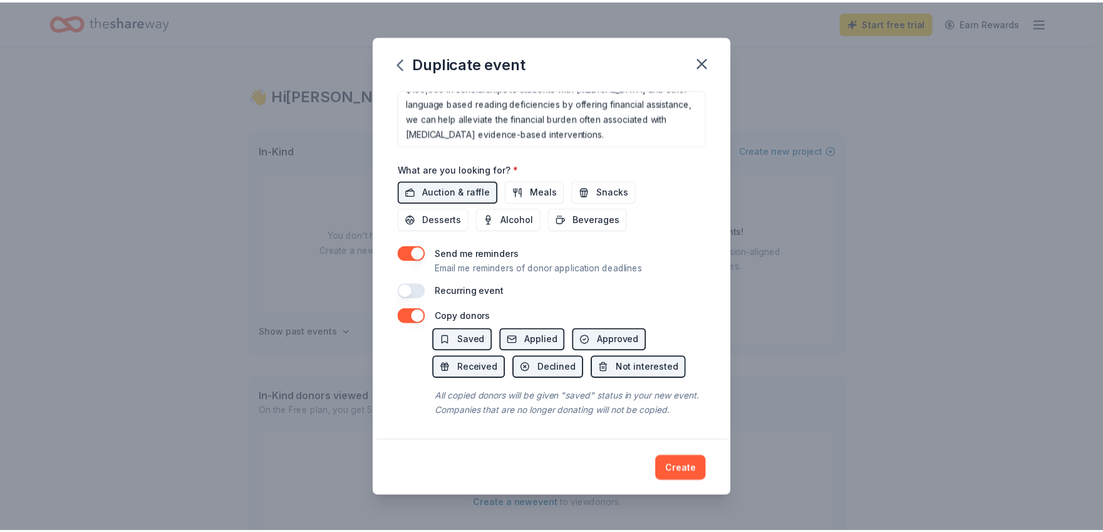
scroll to position [384, 0]
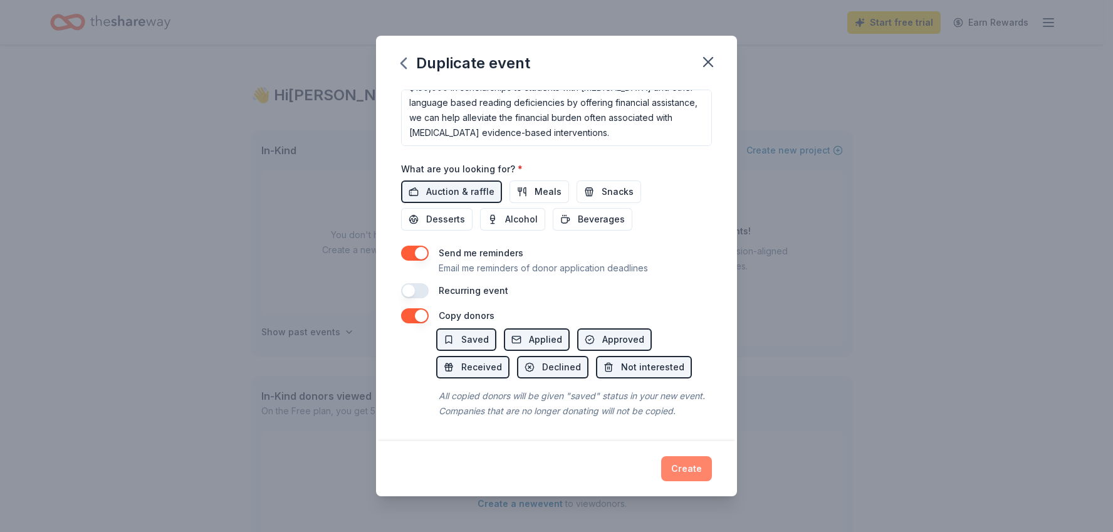
click at [683, 471] on button "Create" at bounding box center [686, 468] width 51 height 25
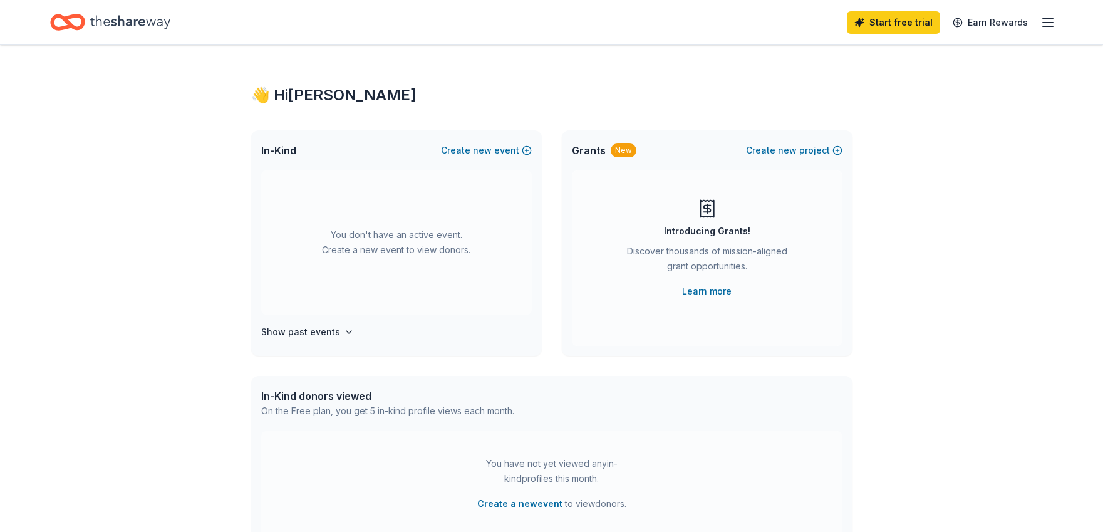
scroll to position [0, 0]
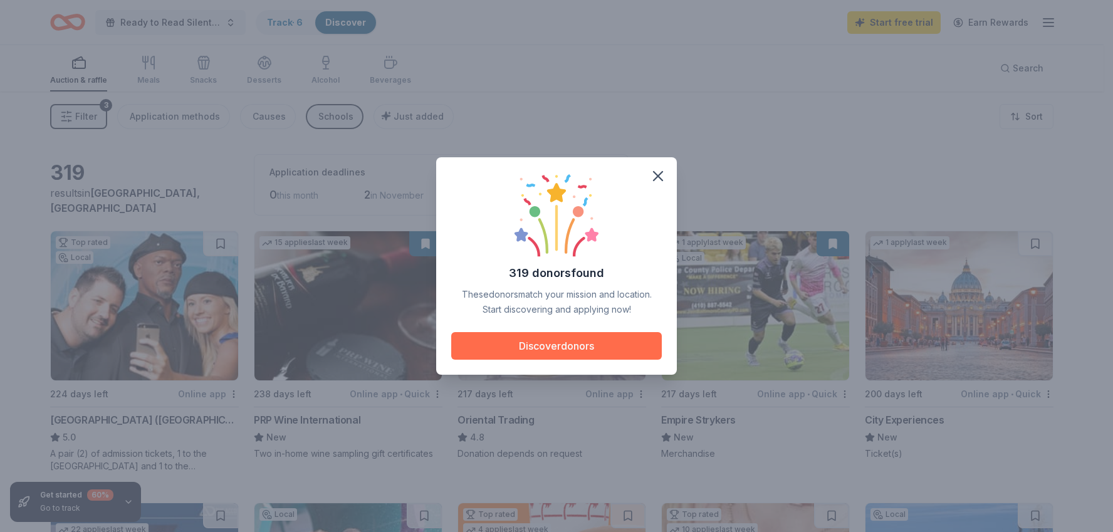
click at [550, 350] on button "Discover donors" at bounding box center [556, 346] width 211 height 28
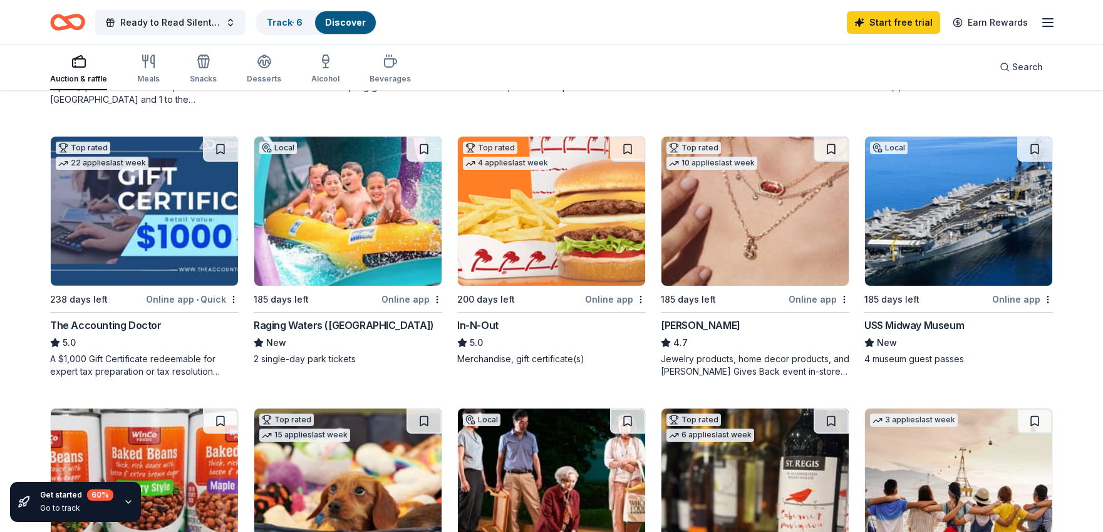
scroll to position [376, 0]
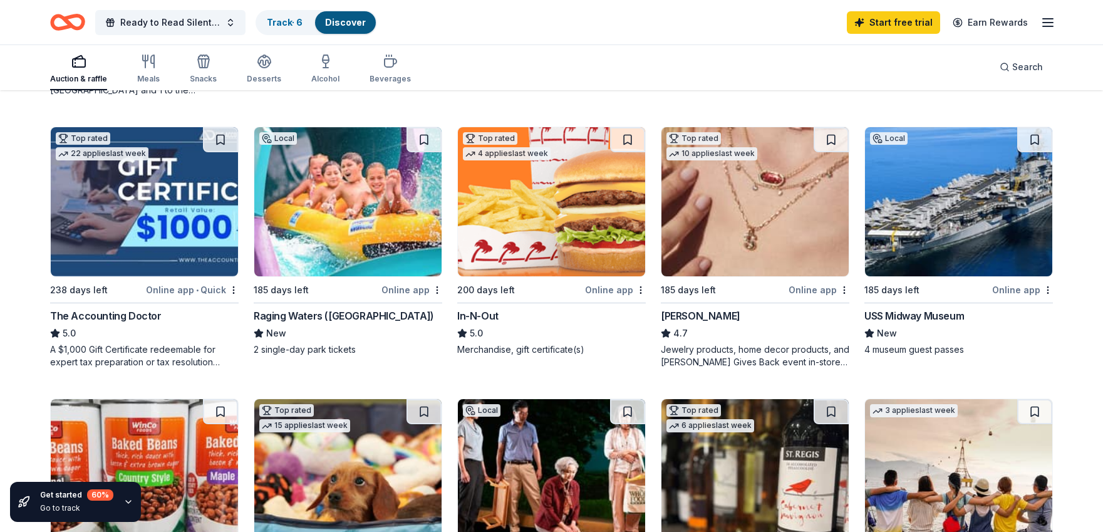
click at [1023, 289] on div "Online app" at bounding box center [1023, 290] width 61 height 16
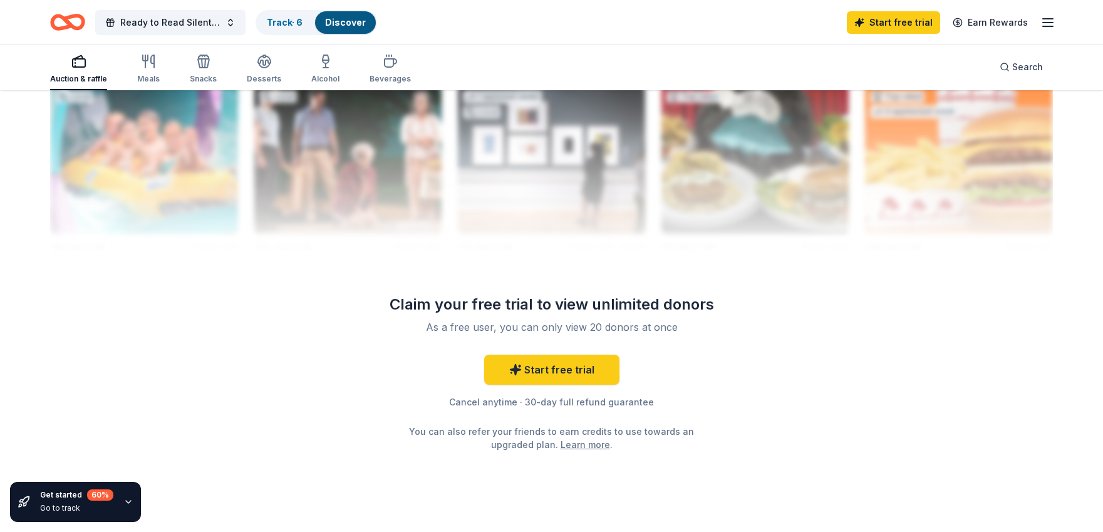
scroll to position [1289, 0]
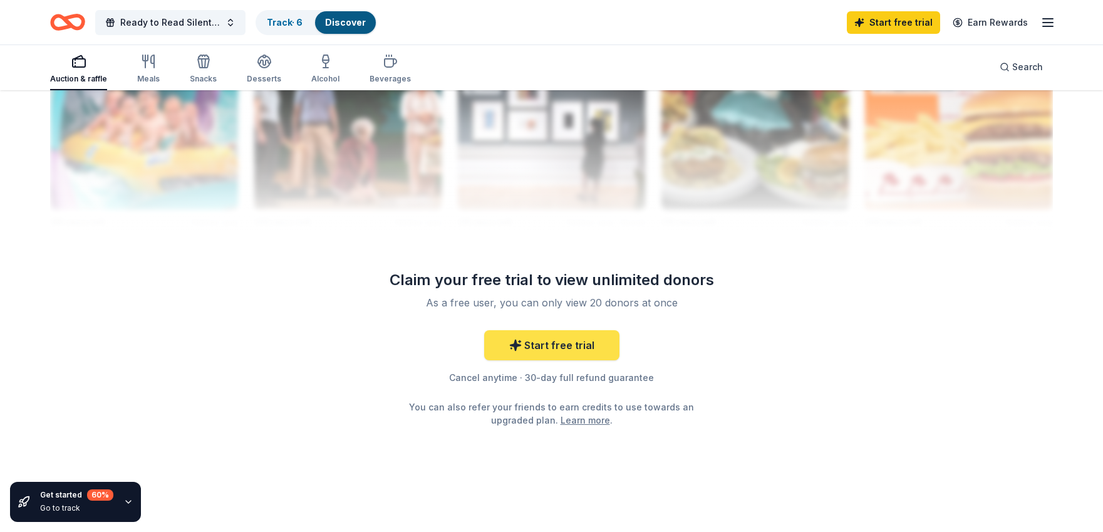
click at [574, 346] on link "Start free trial" at bounding box center [551, 345] width 135 height 30
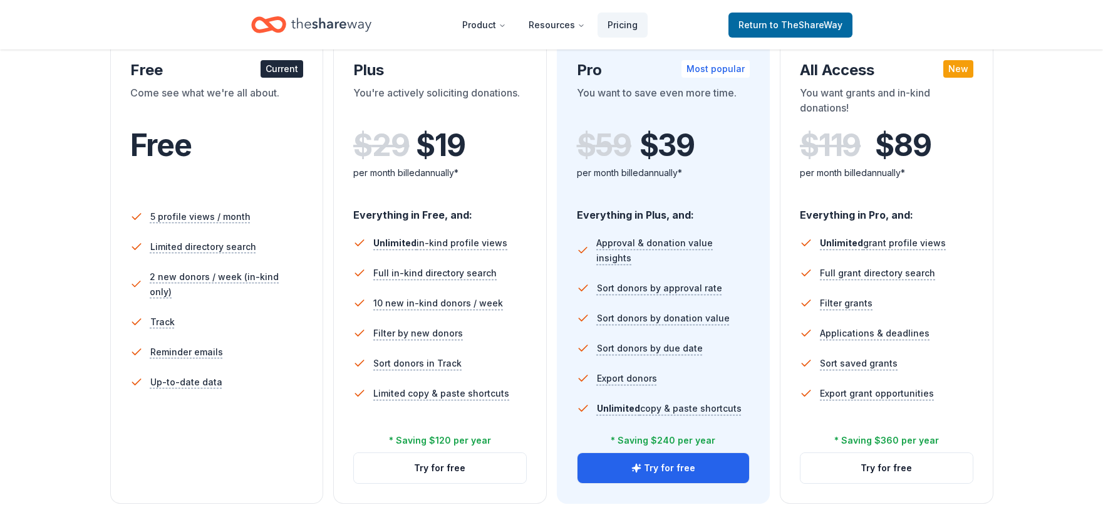
scroll to position [251, 0]
